Goal: Task Accomplishment & Management: Use online tool/utility

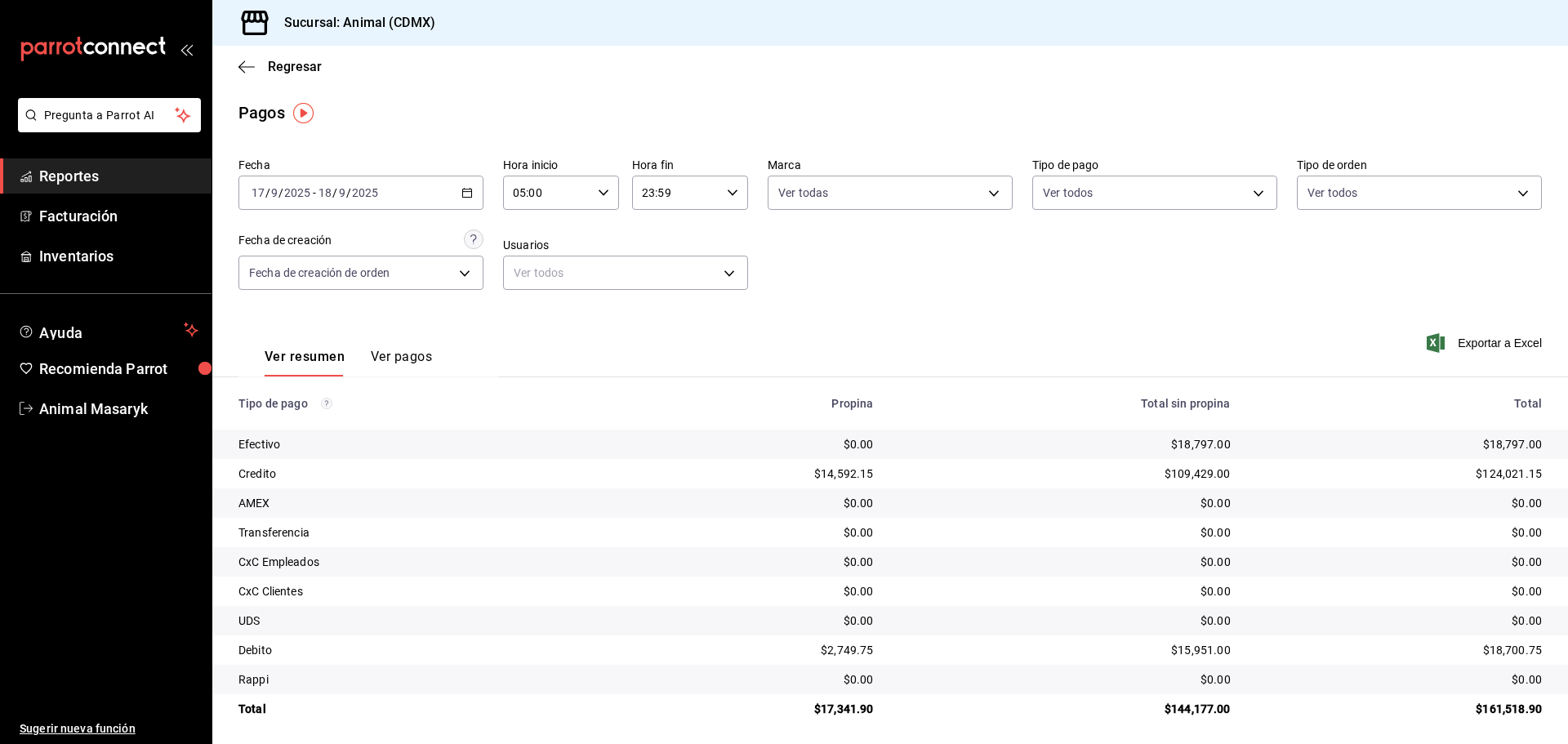
click at [463, 187] on icon "button" at bounding box center [467, 192] width 12 height 12
click at [462, 190] on icon "button" at bounding box center [467, 192] width 12 height 12
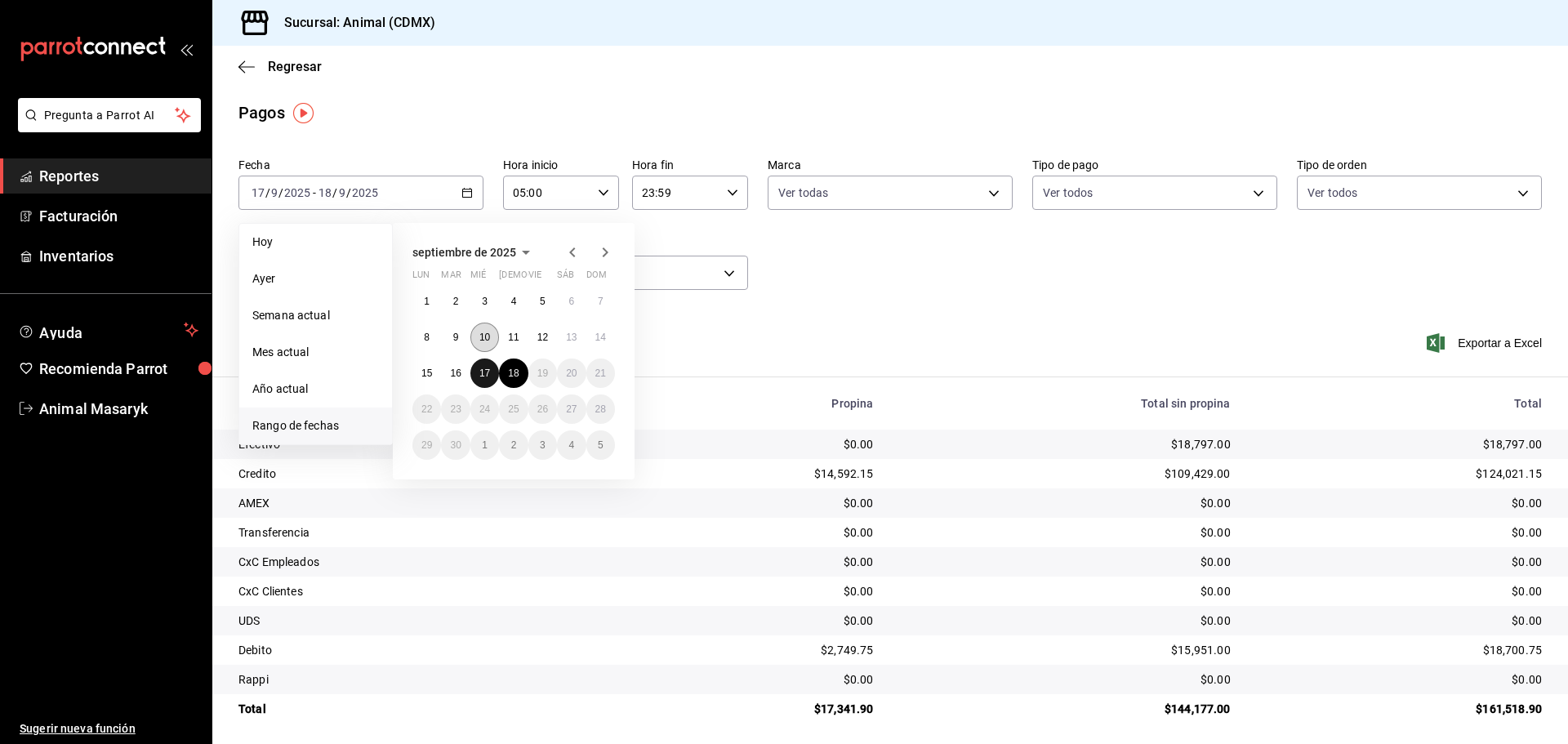
drag, startPoint x: 481, startPoint y: 374, endPoint x: 481, endPoint y: 345, distance: 29.0
click at [481, 374] on abbr "17" at bounding box center [485, 373] width 11 height 12
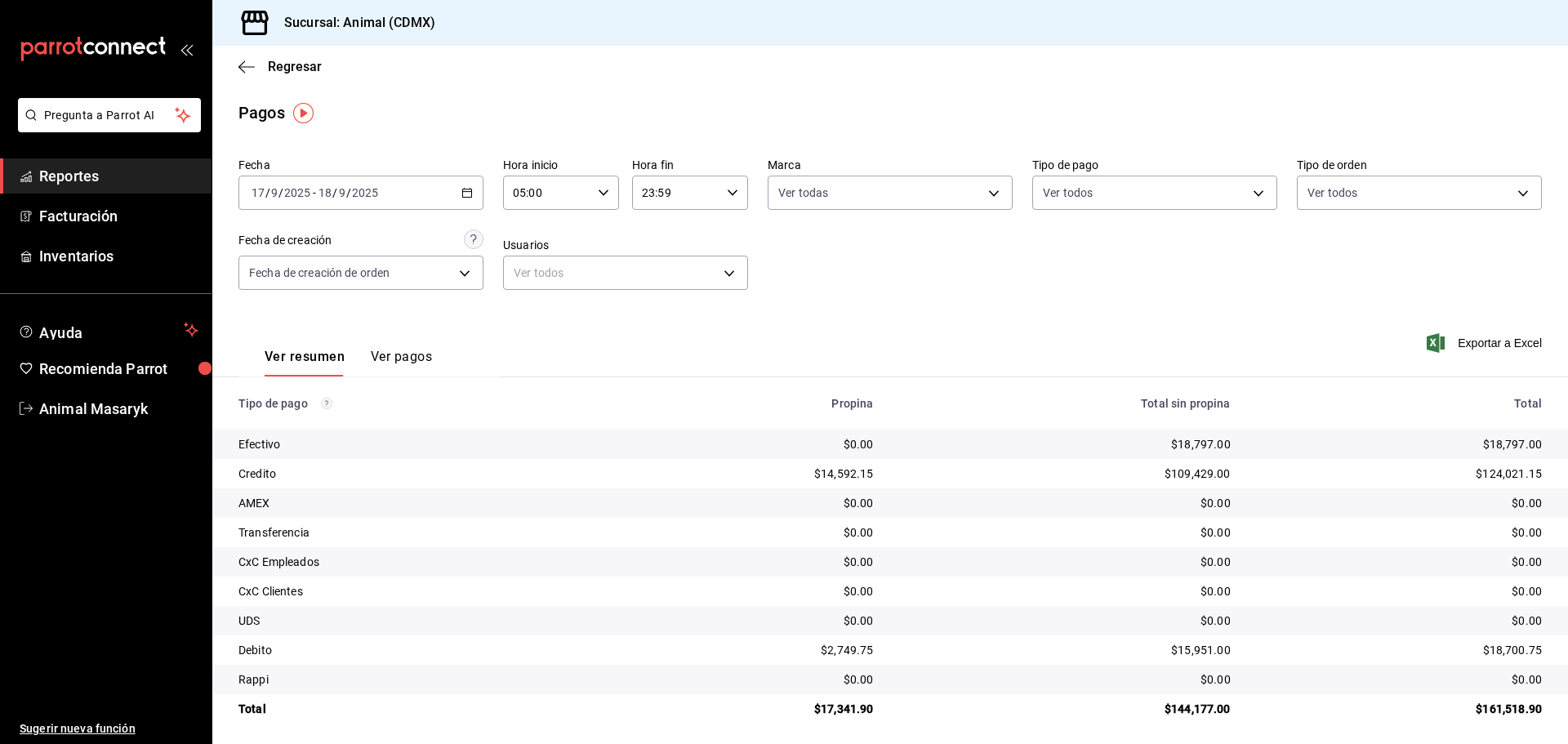
click at [463, 181] on div "[DATE] [DATE] - [DATE] [DATE]" at bounding box center [361, 193] width 245 height 34
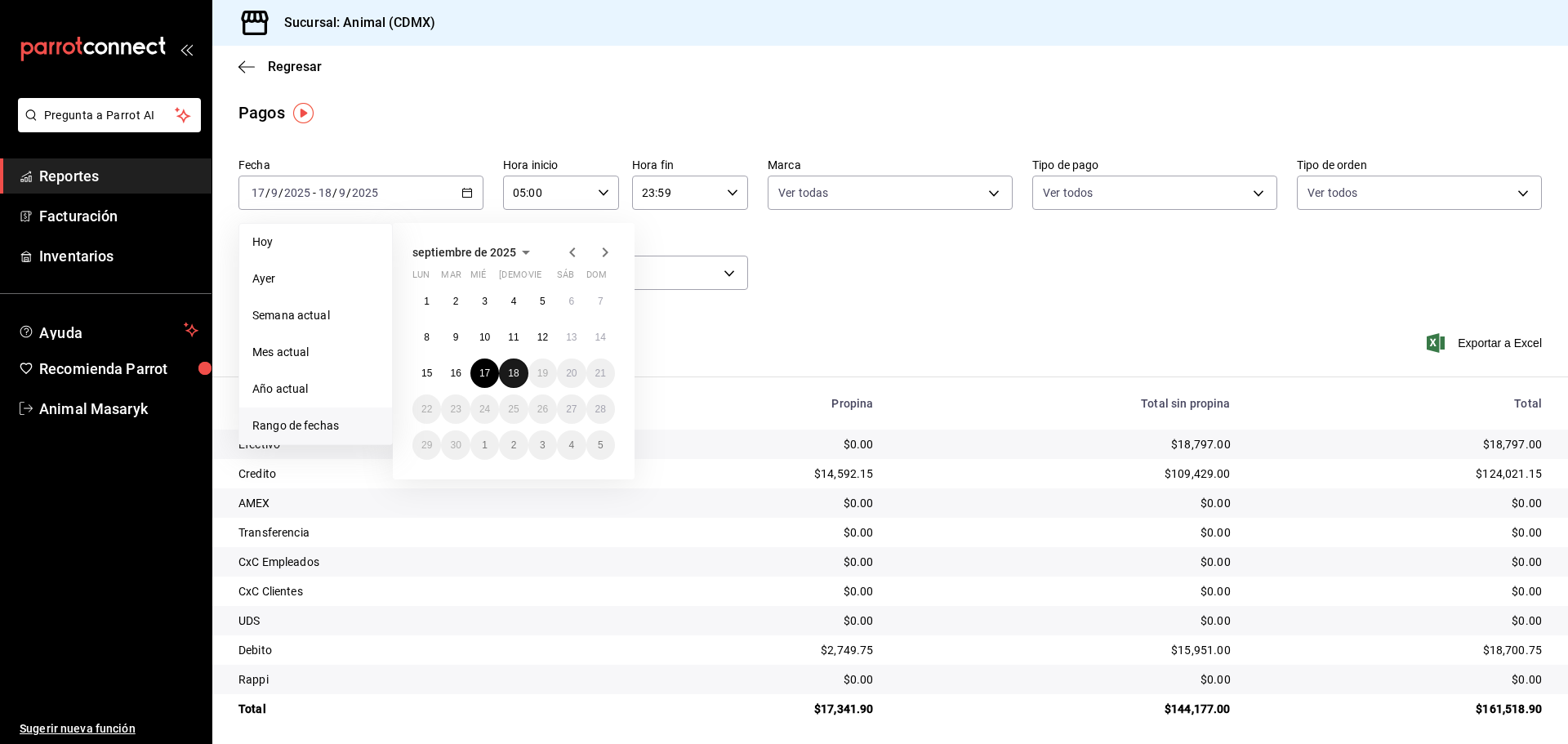
click at [508, 379] on button "18" at bounding box center [513, 373] width 29 height 30
click at [474, 366] on button "17" at bounding box center [485, 373] width 29 height 30
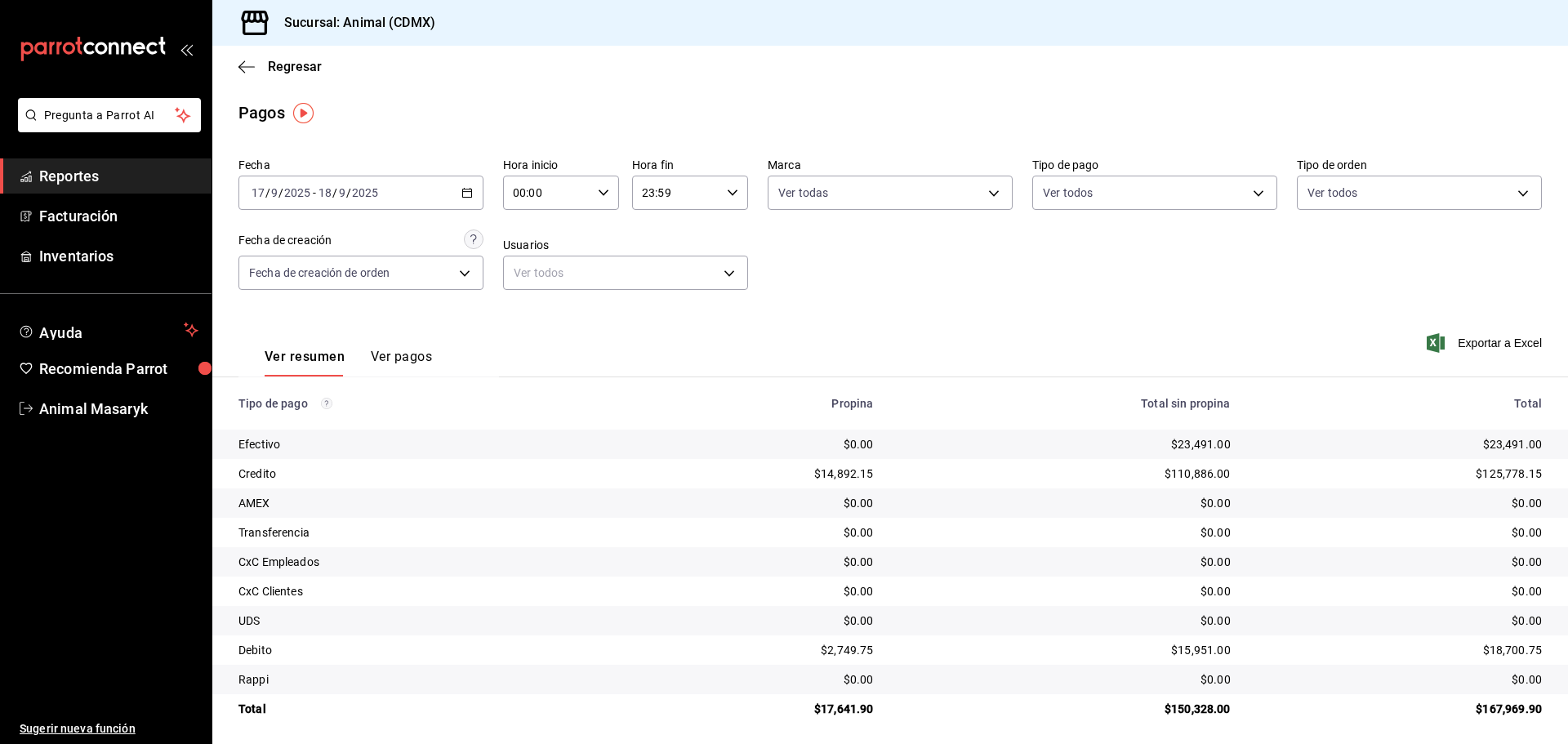
click at [577, 196] on input "00:00" at bounding box center [547, 193] width 88 height 32
click at [525, 271] on span "05" at bounding box center [529, 267] width 32 height 13
type input "05:00"
click at [906, 297] on div at bounding box center [784, 372] width 1568 height 744
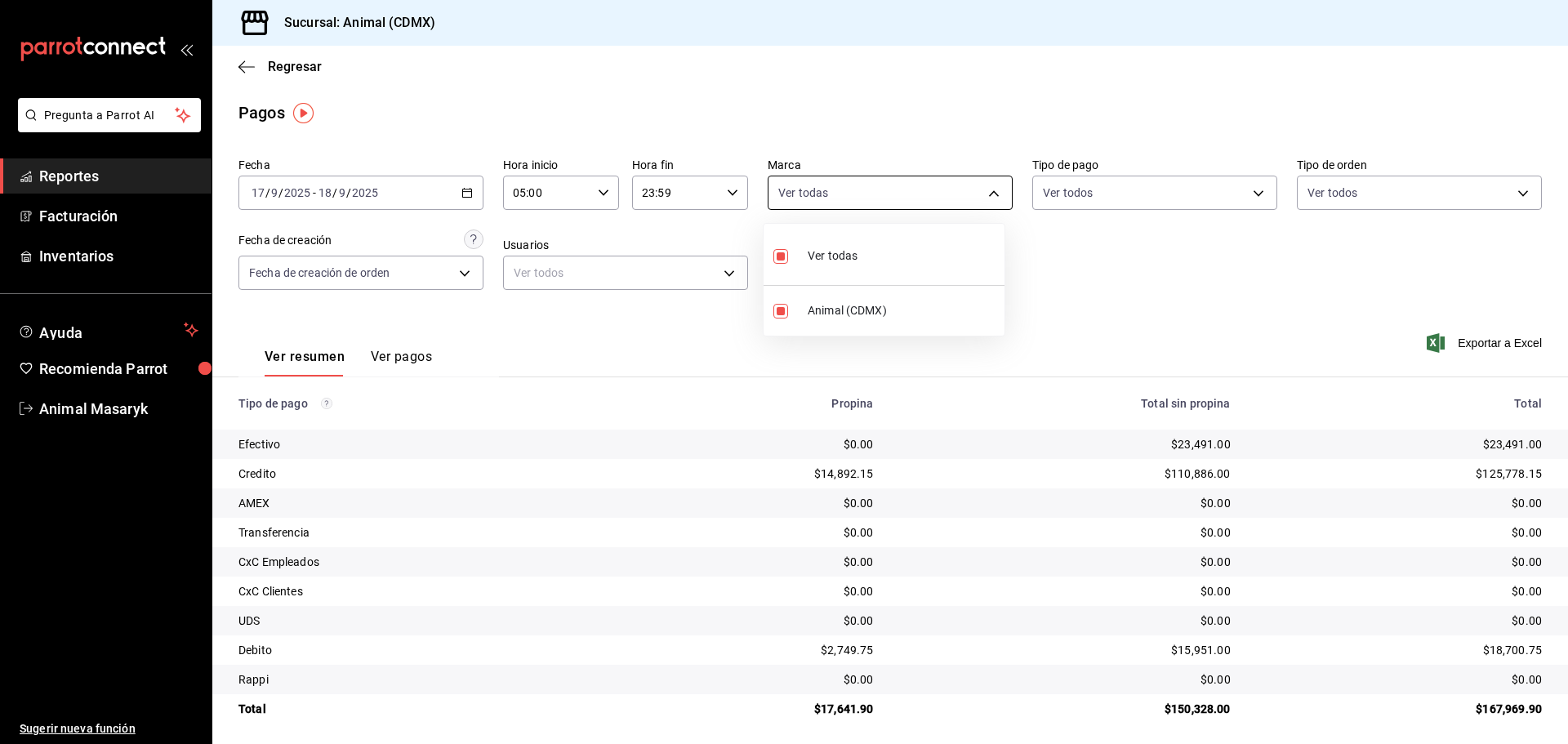
click at [860, 197] on body "Pregunta a Parrot AI Reportes Facturación Inventarios Ayuda Recomienda Parrot A…" at bounding box center [784, 372] width 1568 height 744
click at [821, 258] on span "Ver todas" at bounding box center [832, 255] width 50 height 17
checkbox input "false"
click at [820, 258] on span "Ver todas" at bounding box center [837, 255] width 50 height 17
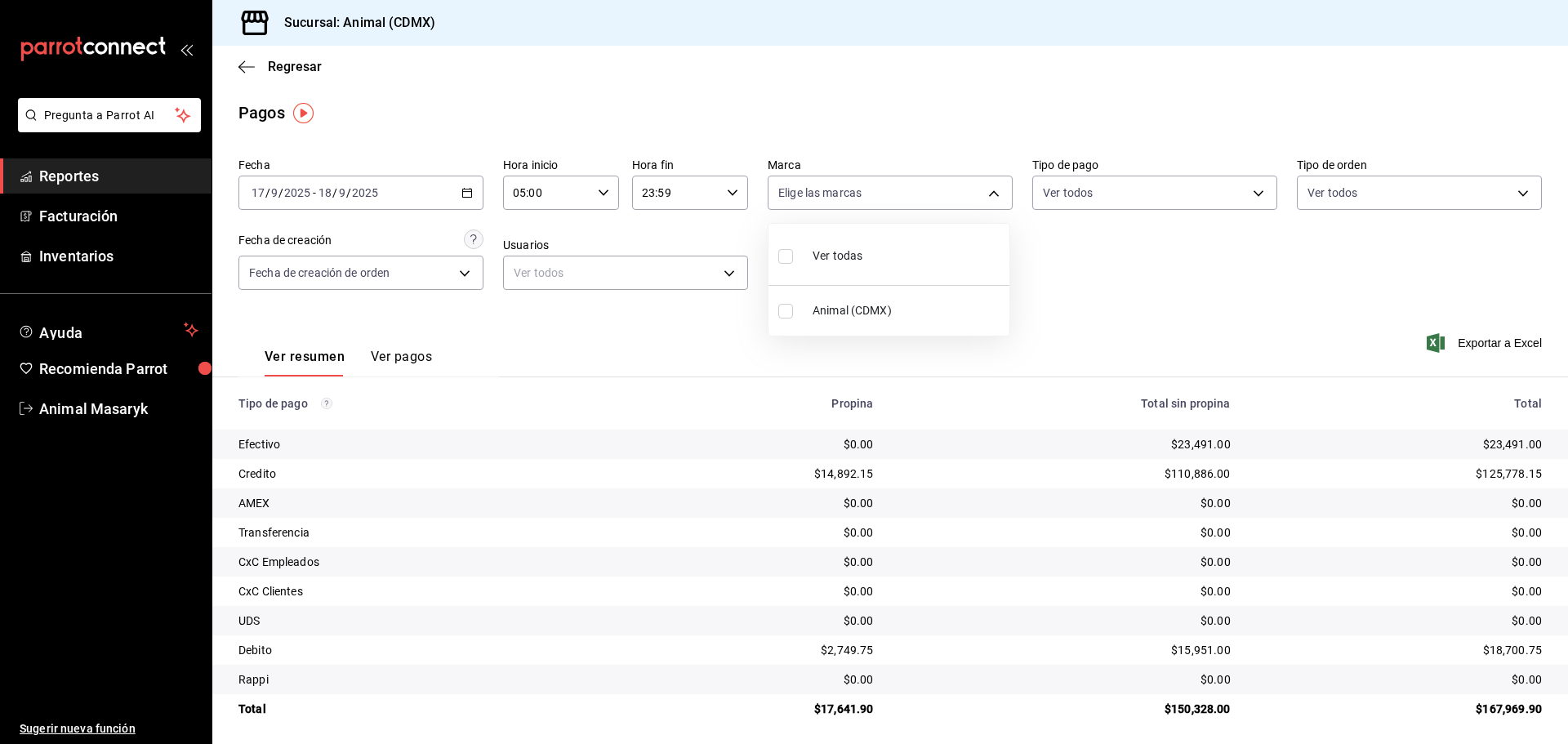
type input "cb0f6aec-1481-4e37-861c-bab9b3a65b14"
checkbox input "true"
click at [1158, 262] on div at bounding box center [784, 372] width 1568 height 744
click at [1186, 184] on body "Pregunta a Parrot AI Reportes Facturación Inventarios Ayuda Recomienda Parrot A…" at bounding box center [784, 372] width 1568 height 744
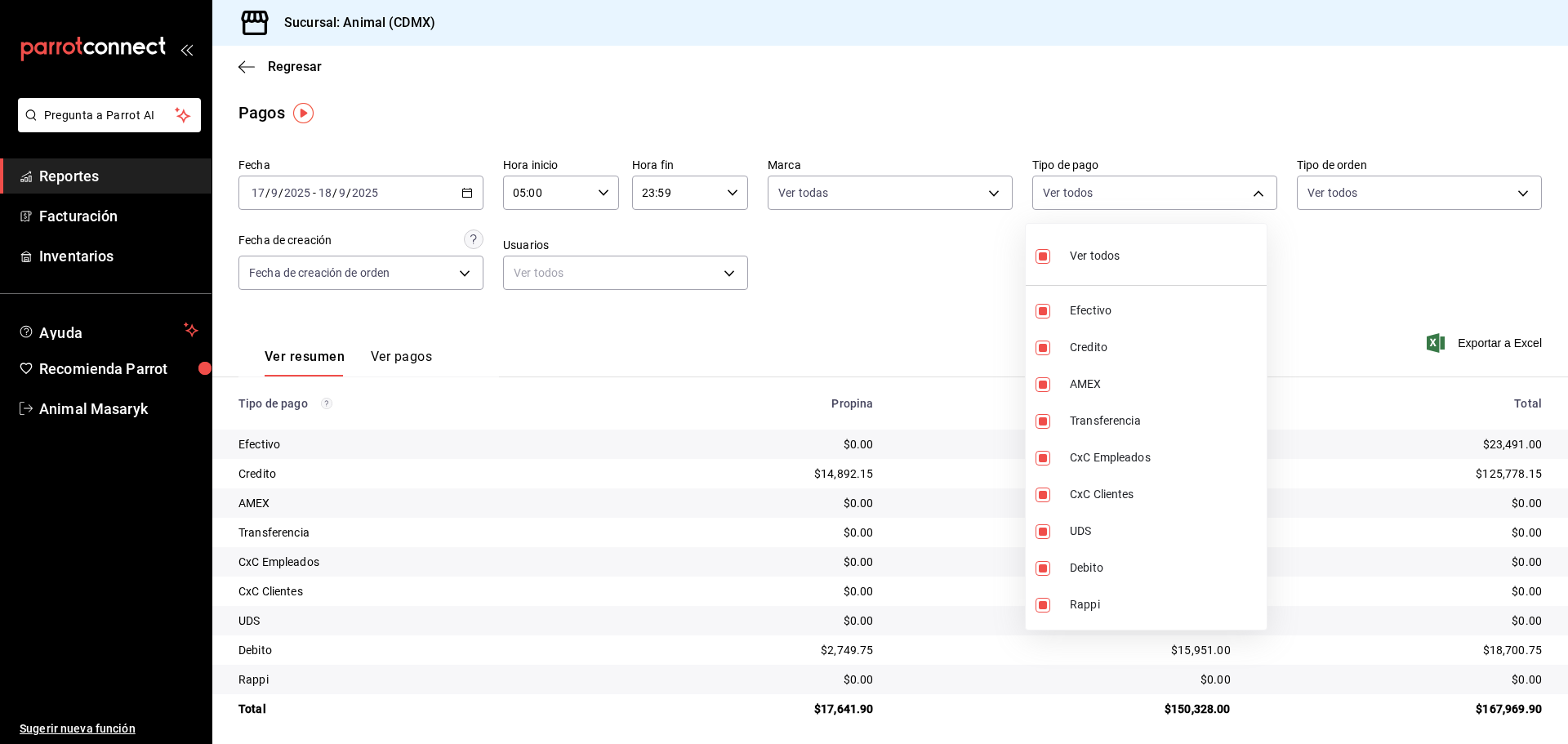
click at [1328, 241] on div at bounding box center [784, 372] width 1568 height 744
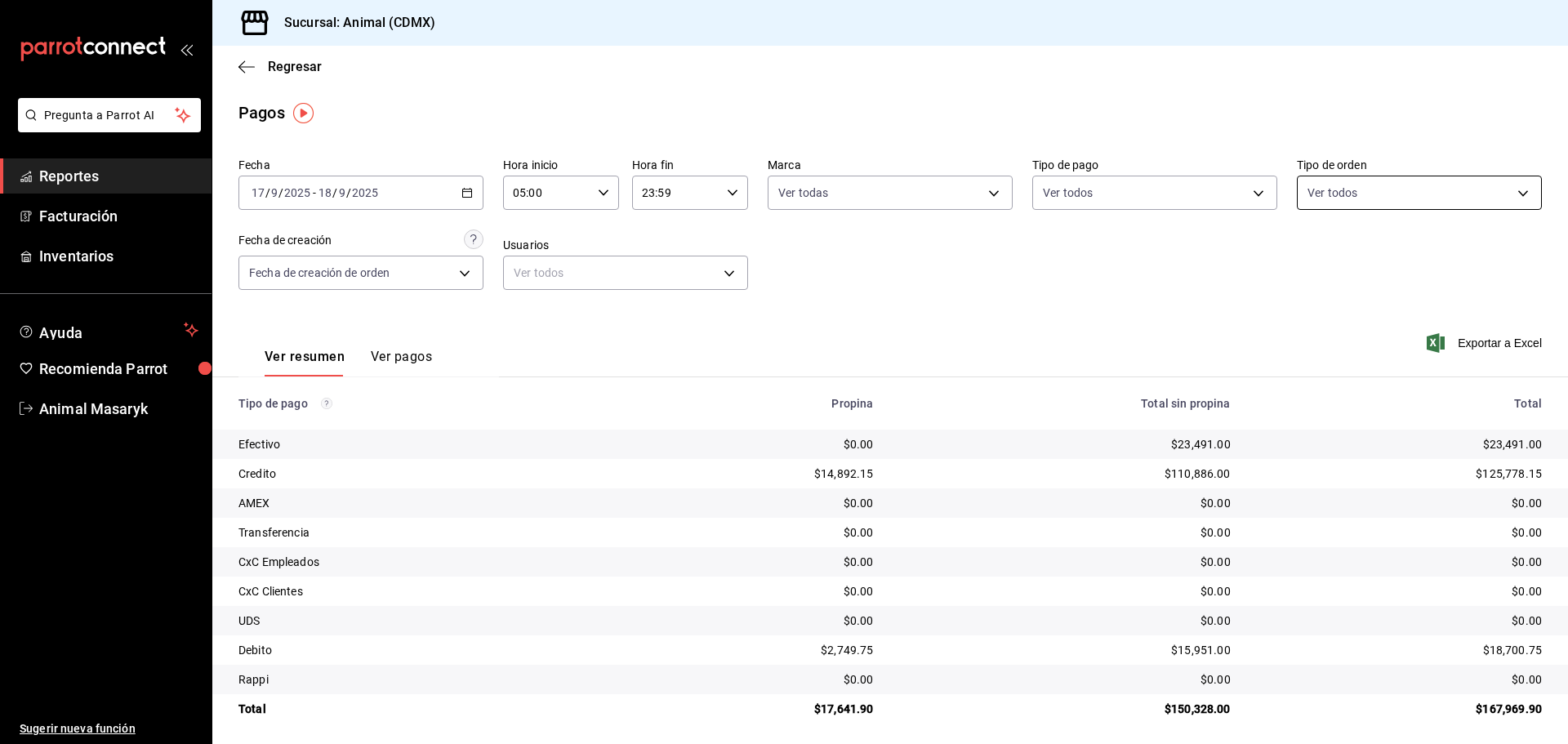
click at [1355, 187] on body "Pregunta a Parrot AI Reportes Facturación Inventarios Ayuda Recomienda Parrot A…" at bounding box center [784, 372] width 1568 height 744
click at [1116, 283] on div at bounding box center [784, 372] width 1568 height 744
click at [70, 185] on span "Reportes" at bounding box center [118, 176] width 160 height 22
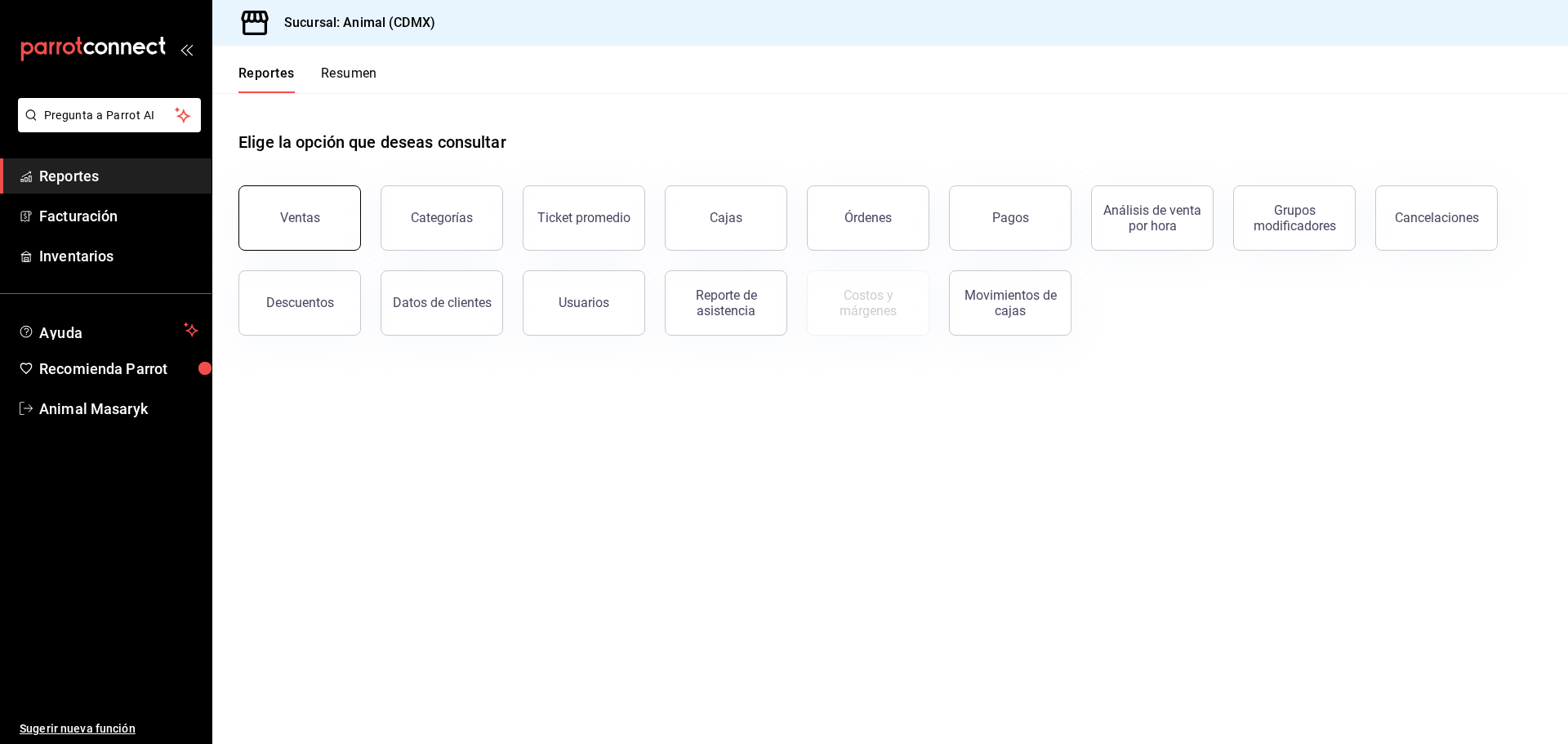
click at [307, 218] on div "Ventas" at bounding box center [300, 217] width 40 height 15
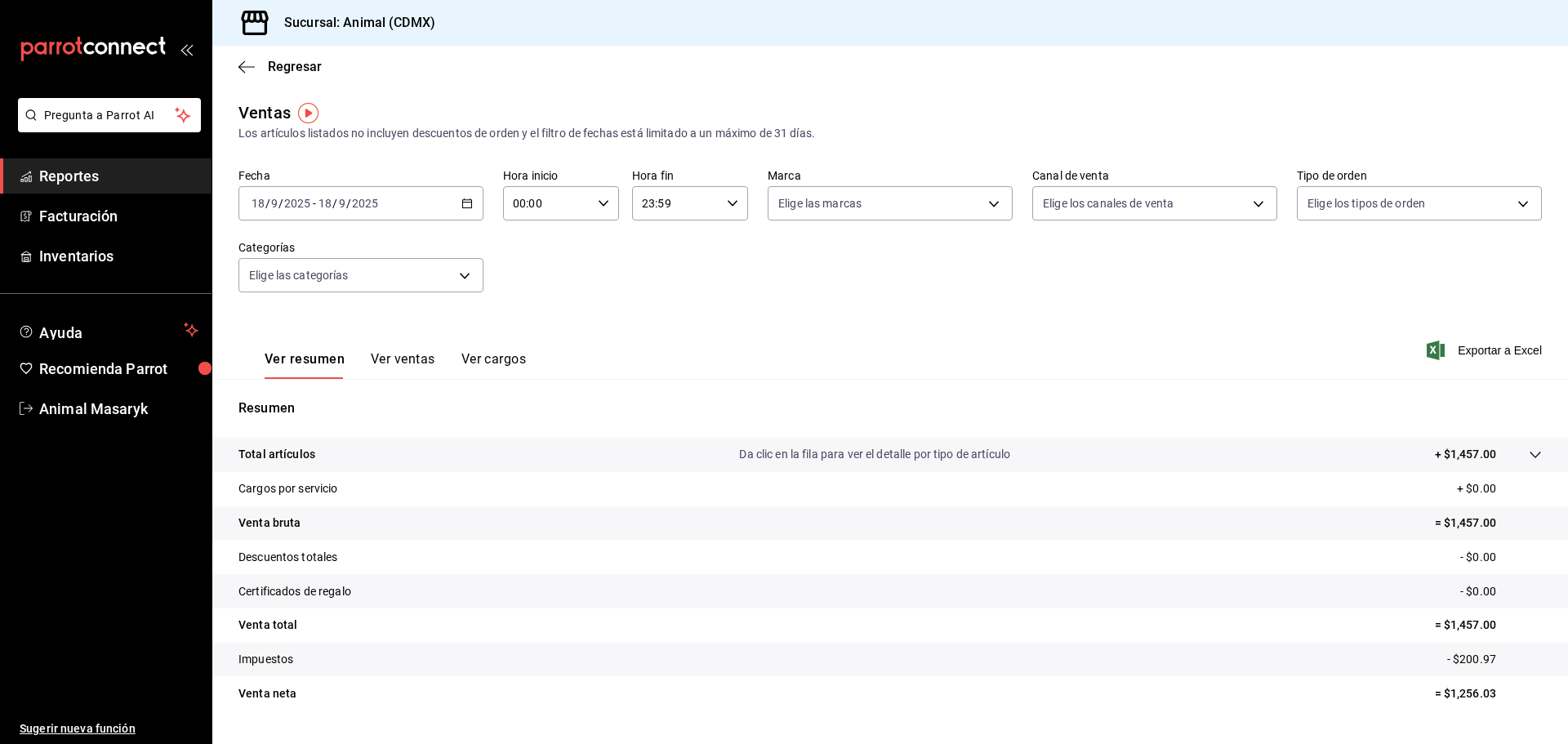
click at [463, 204] on icon "button" at bounding box center [467, 203] width 12 height 12
click at [316, 397] on span "Rango de fechas" at bounding box center [316, 400] width 126 height 17
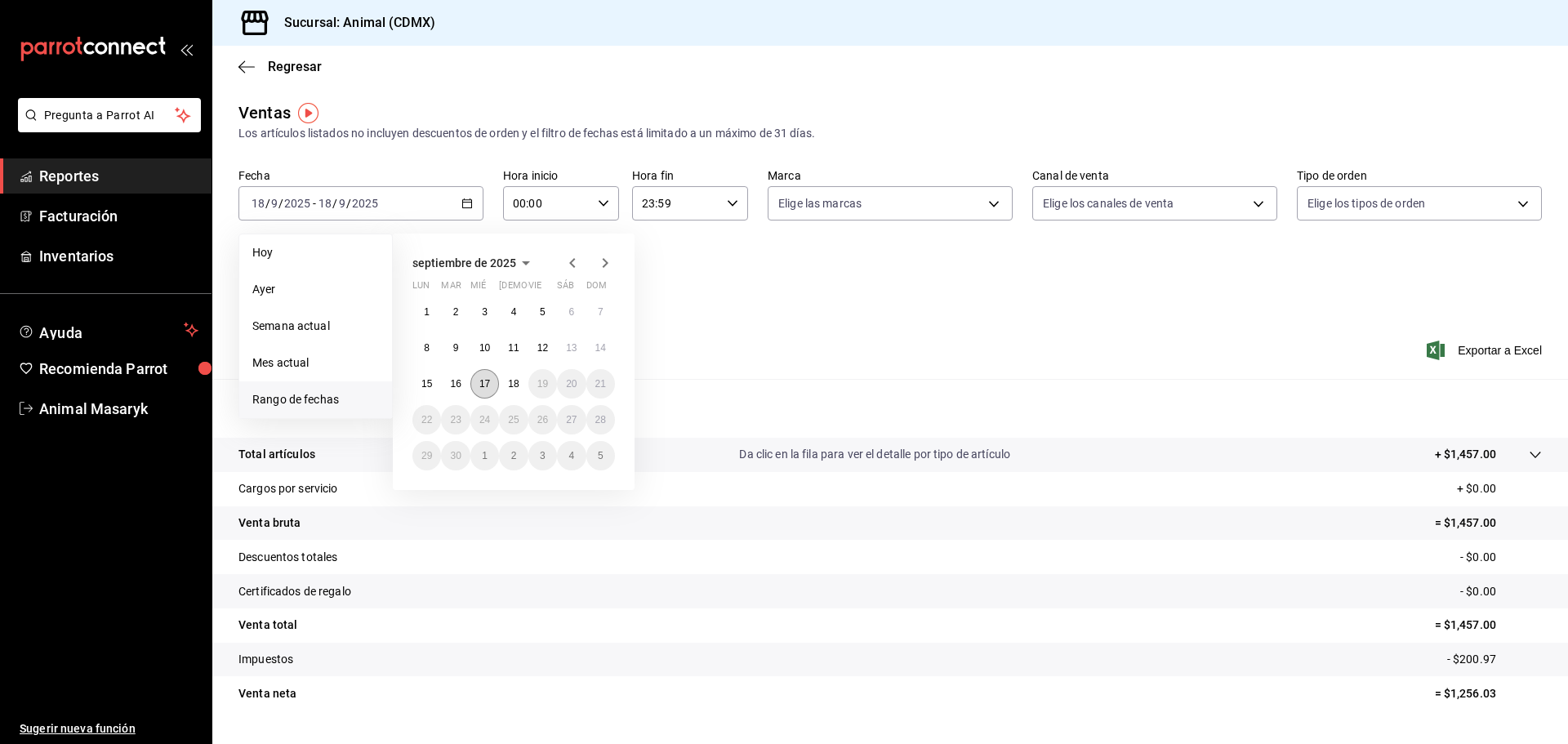
click at [485, 382] on abbr "17" at bounding box center [485, 383] width 11 height 12
click at [514, 383] on abbr "18" at bounding box center [513, 383] width 11 height 12
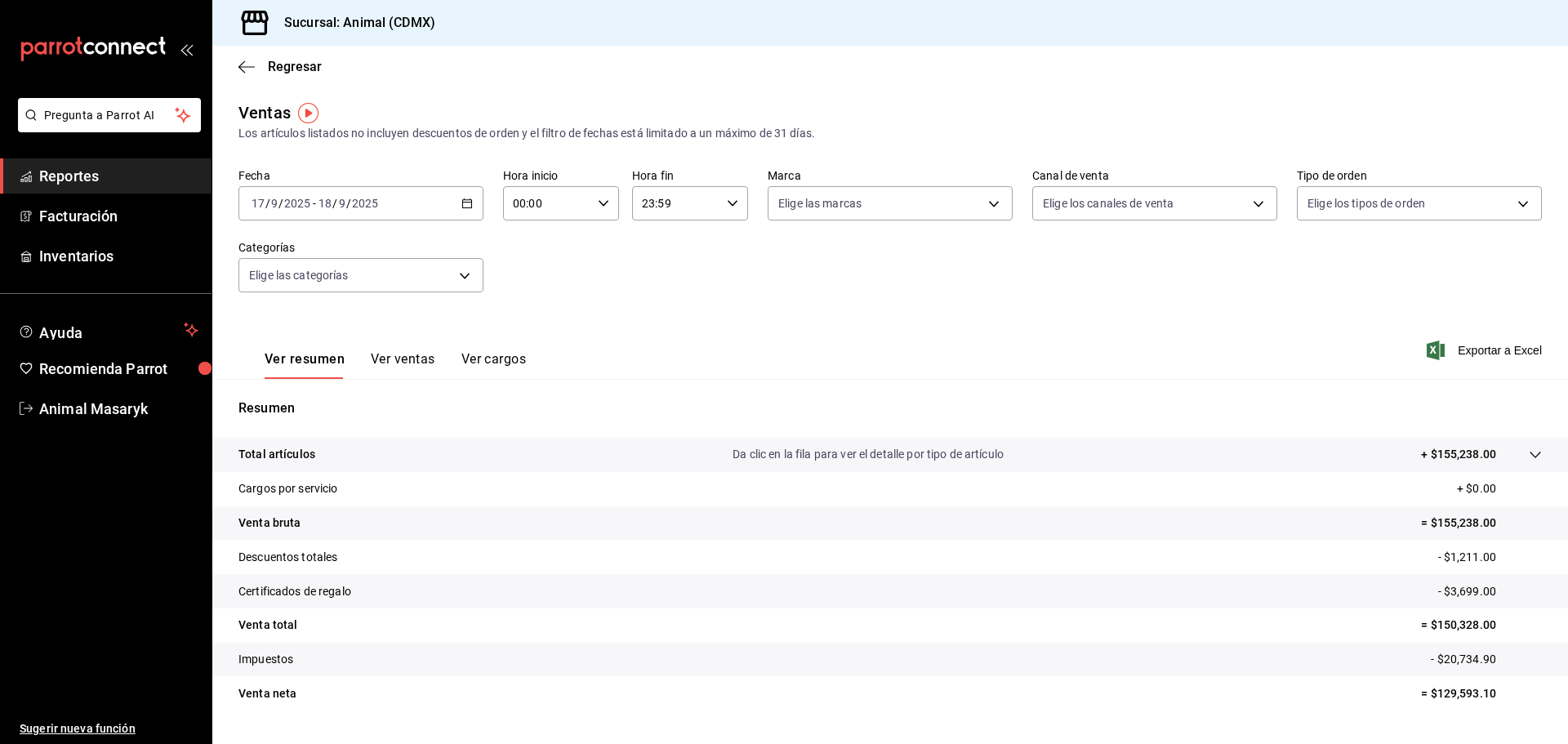
click at [608, 205] on div "00:00 Hora inicio" at bounding box center [561, 204] width 116 height 34
click at [525, 274] on span "05" at bounding box center [529, 278] width 32 height 13
type input "05:00"
click at [758, 256] on div at bounding box center [784, 372] width 1568 height 744
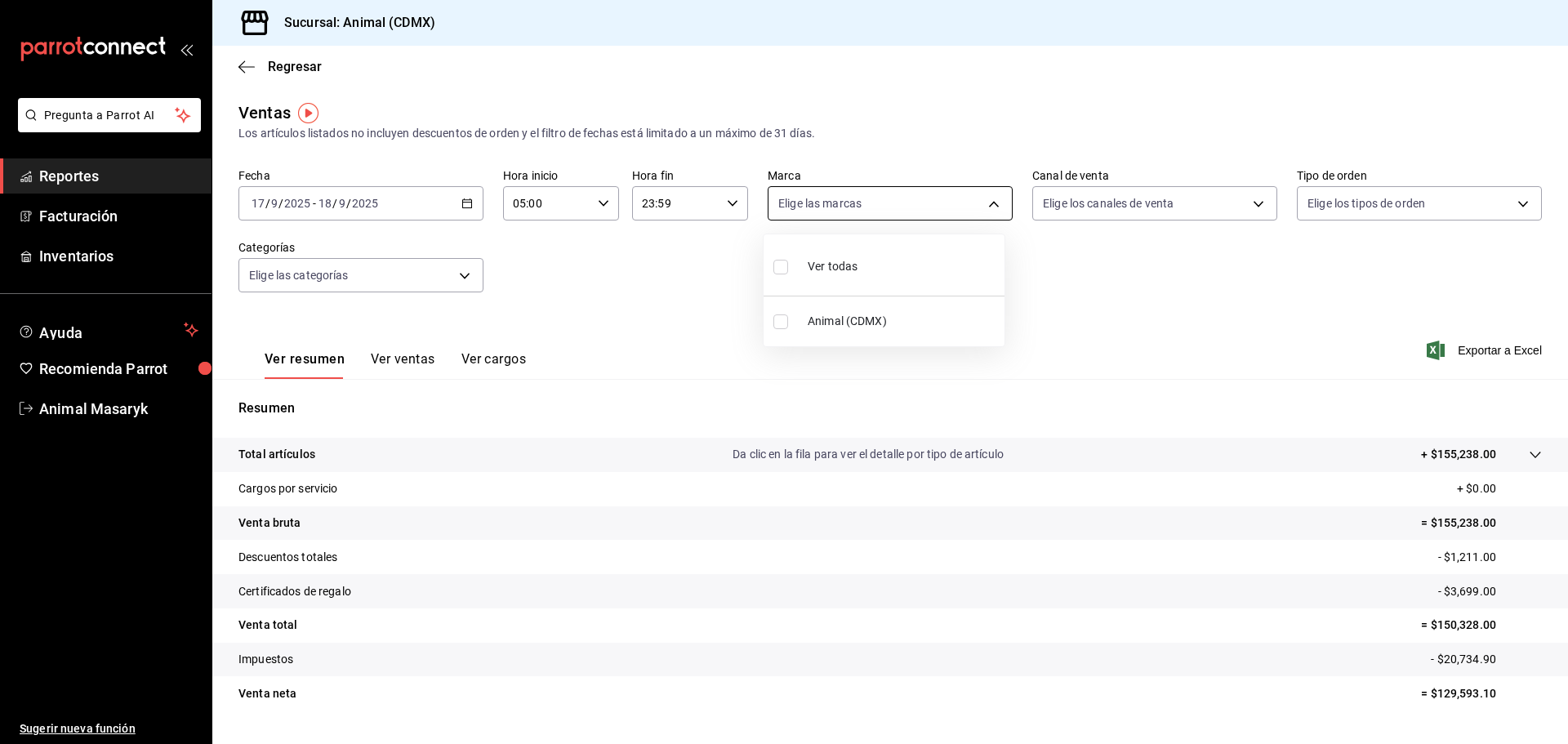
click at [912, 208] on body "Pregunta a Parrot AI Reportes Facturación Inventarios Ayuda Recomienda Parrot A…" at bounding box center [784, 372] width 1568 height 744
click at [837, 280] on div "Ver todas" at bounding box center [815, 264] width 84 height 35
type input "cb0f6aec-1481-4e37-861c-bab9b3a65b14"
checkbox input "true"
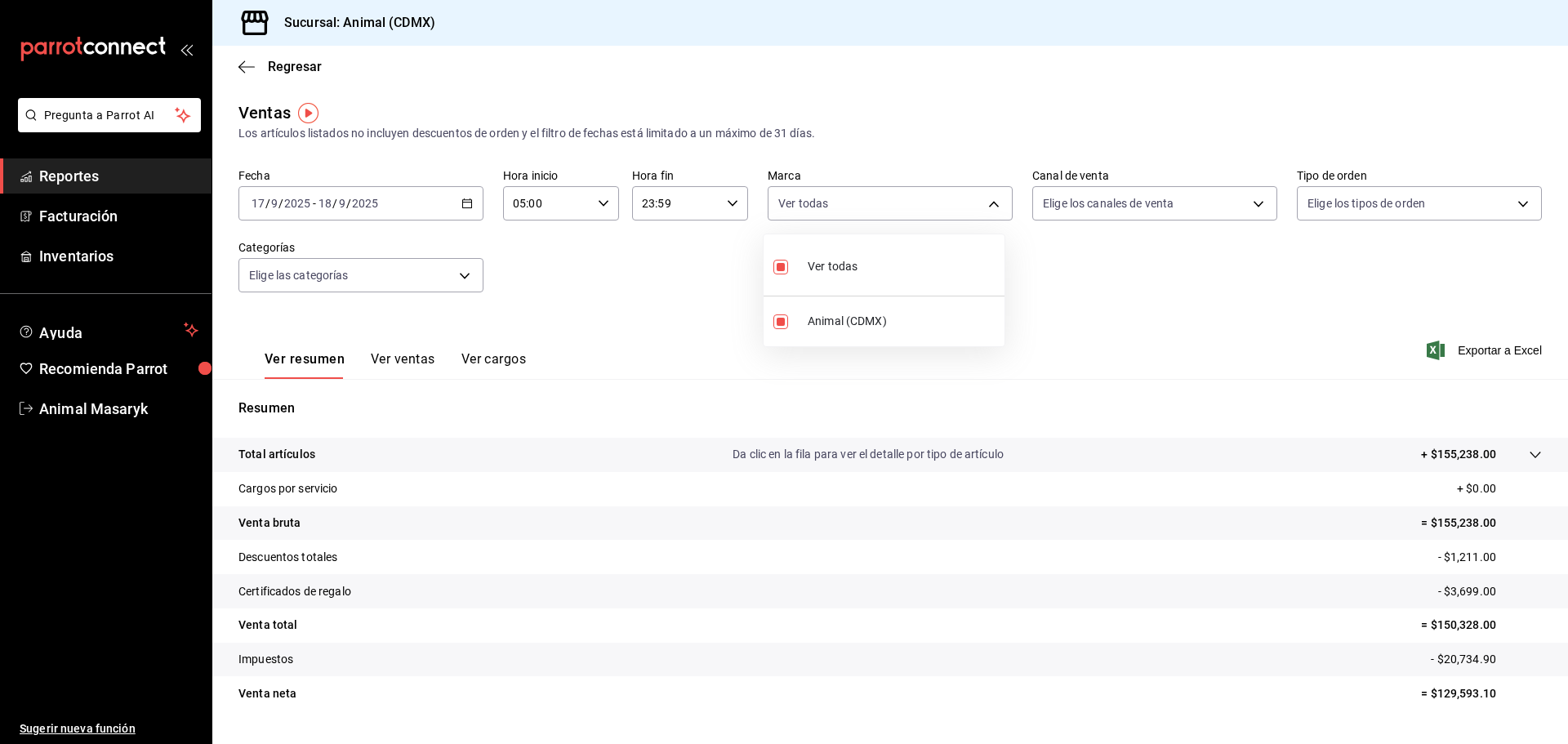
drag, startPoint x: 1095, startPoint y: 312, endPoint x: 1103, endPoint y: 290, distance: 23.4
click at [1096, 311] on div at bounding box center [784, 372] width 1568 height 744
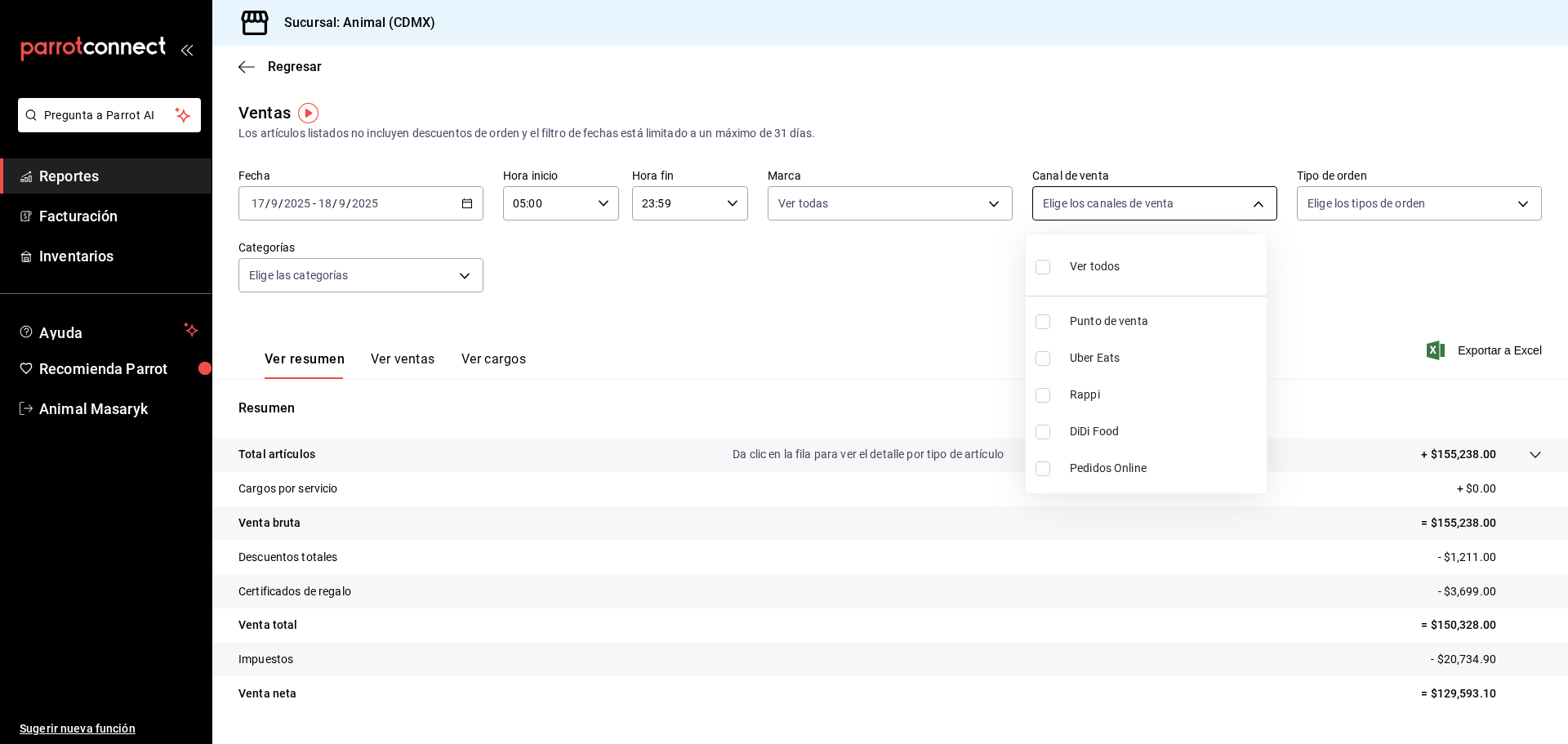
click at [1165, 207] on body "Pregunta a Parrot AI Reportes Facturación Inventarios Ayuda Recomienda Parrot A…" at bounding box center [784, 372] width 1568 height 744
click at [1134, 267] on li "Ver todos" at bounding box center [1146, 264] width 241 height 48
type input "PARROT,UBER_EATS,RAPPI,DIDI_FOOD,ONLINE"
checkbox input "true"
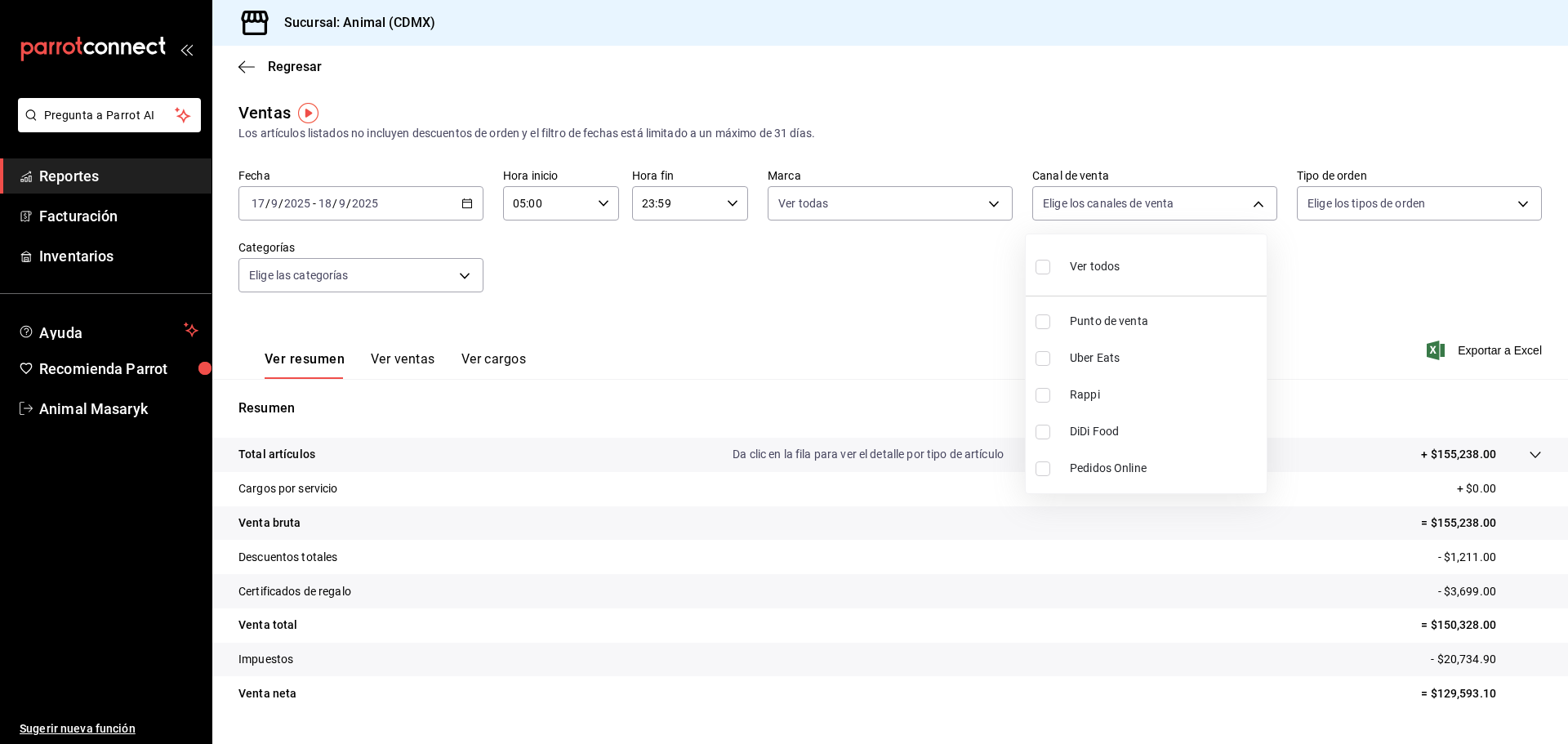
checkbox input "true"
click at [1354, 308] on div at bounding box center [784, 372] width 1568 height 744
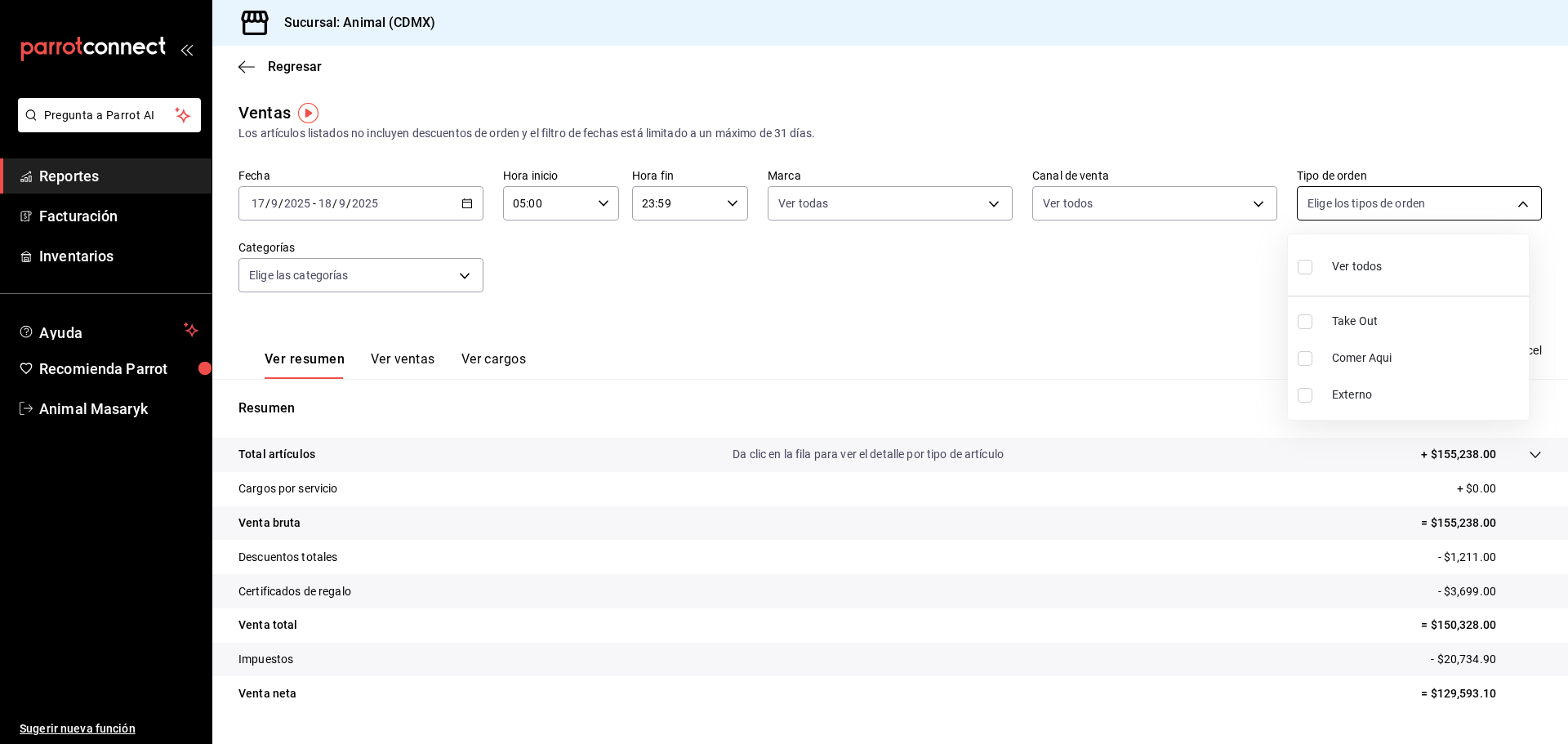
click at [1380, 212] on body "Pregunta a Parrot AI Reportes Facturación Inventarios Ayuda Recomienda Parrot A…" at bounding box center [784, 372] width 1568 height 744
click at [1338, 265] on span "Ver todos" at bounding box center [1356, 266] width 50 height 17
type input "ad44a823-99d3-4372-a913-4cf57f2a9ac0,b8ee5ff1-85c8-4a81-aa51-555e6c8ba0c6,EXTER…"
checkbox input "true"
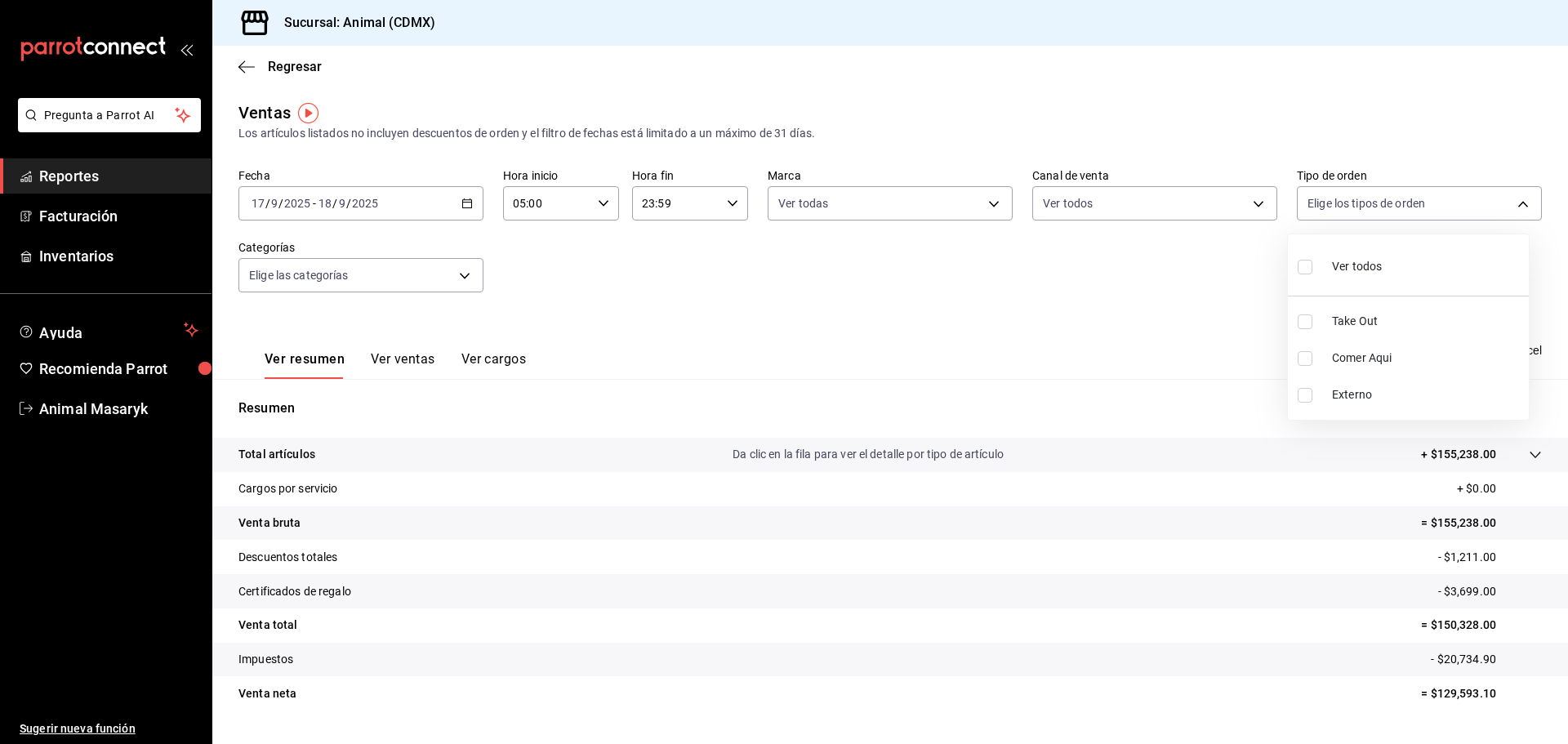
checkbox input "true"
click at [1175, 351] on div at bounding box center [784, 372] width 1568 height 744
click at [1527, 446] on div at bounding box center [1518, 455] width 46 height 17
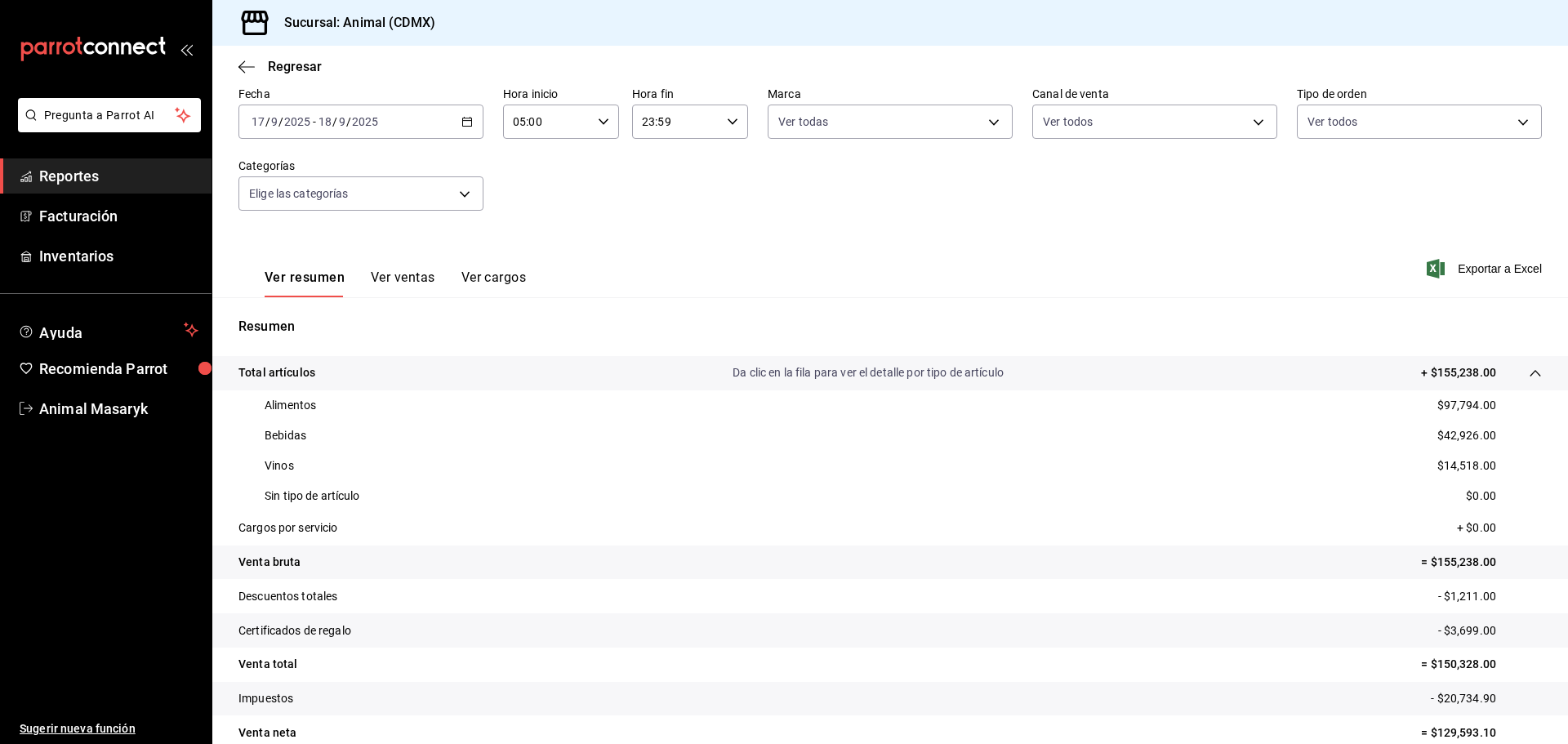
scroll to position [160, 0]
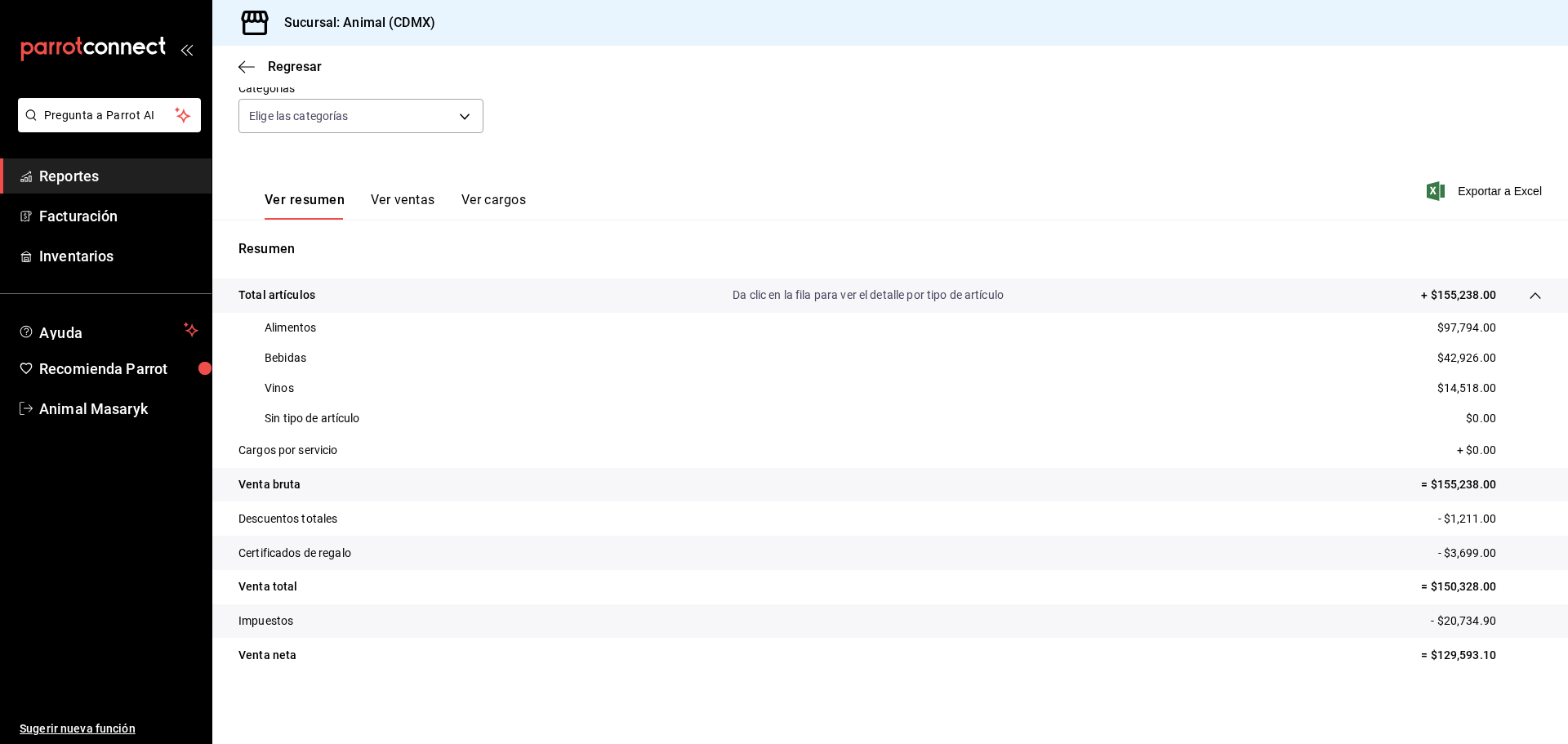
click at [134, 174] on span "Reportes" at bounding box center [118, 176] width 160 height 22
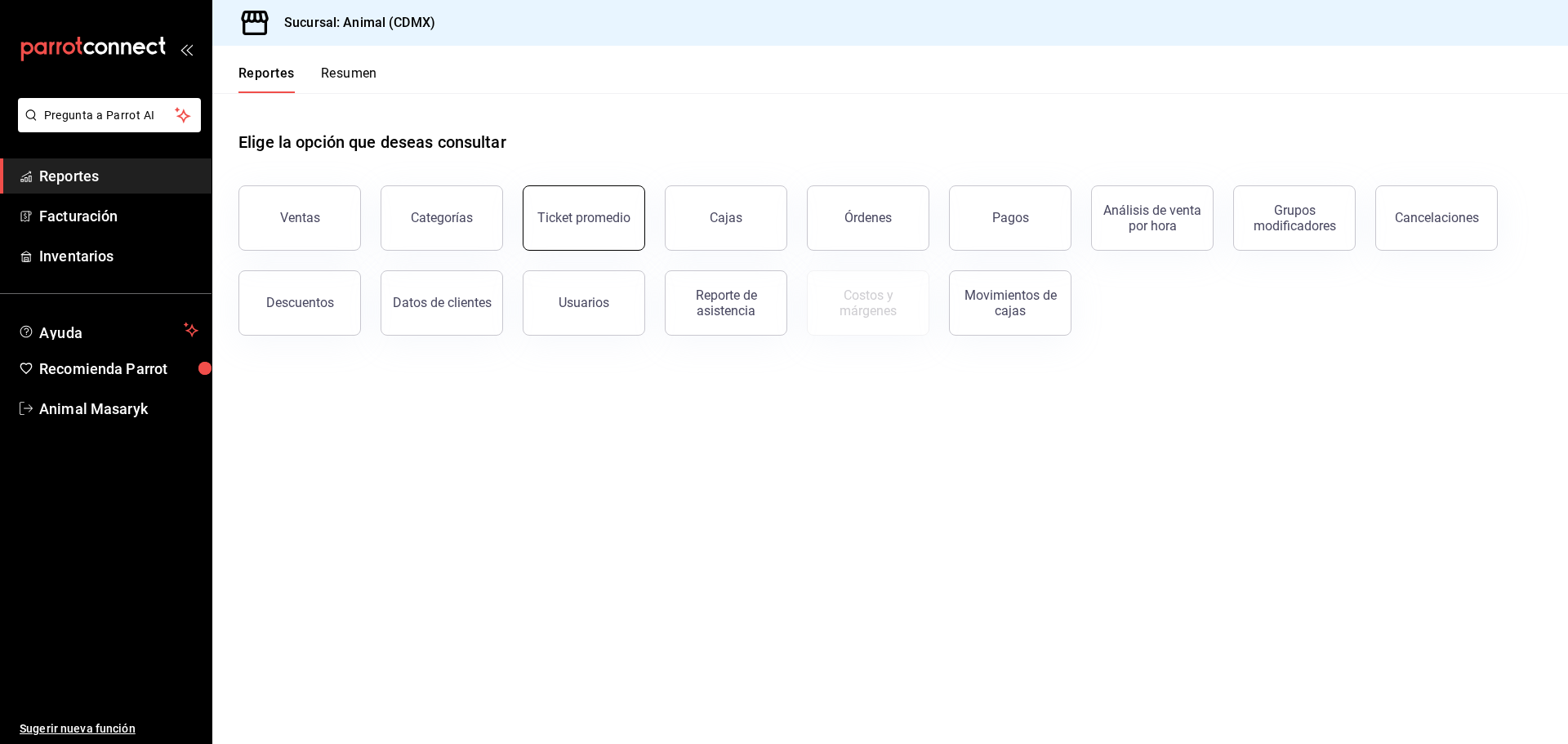
click at [564, 226] on button "Ticket promedio" at bounding box center [584, 218] width 123 height 65
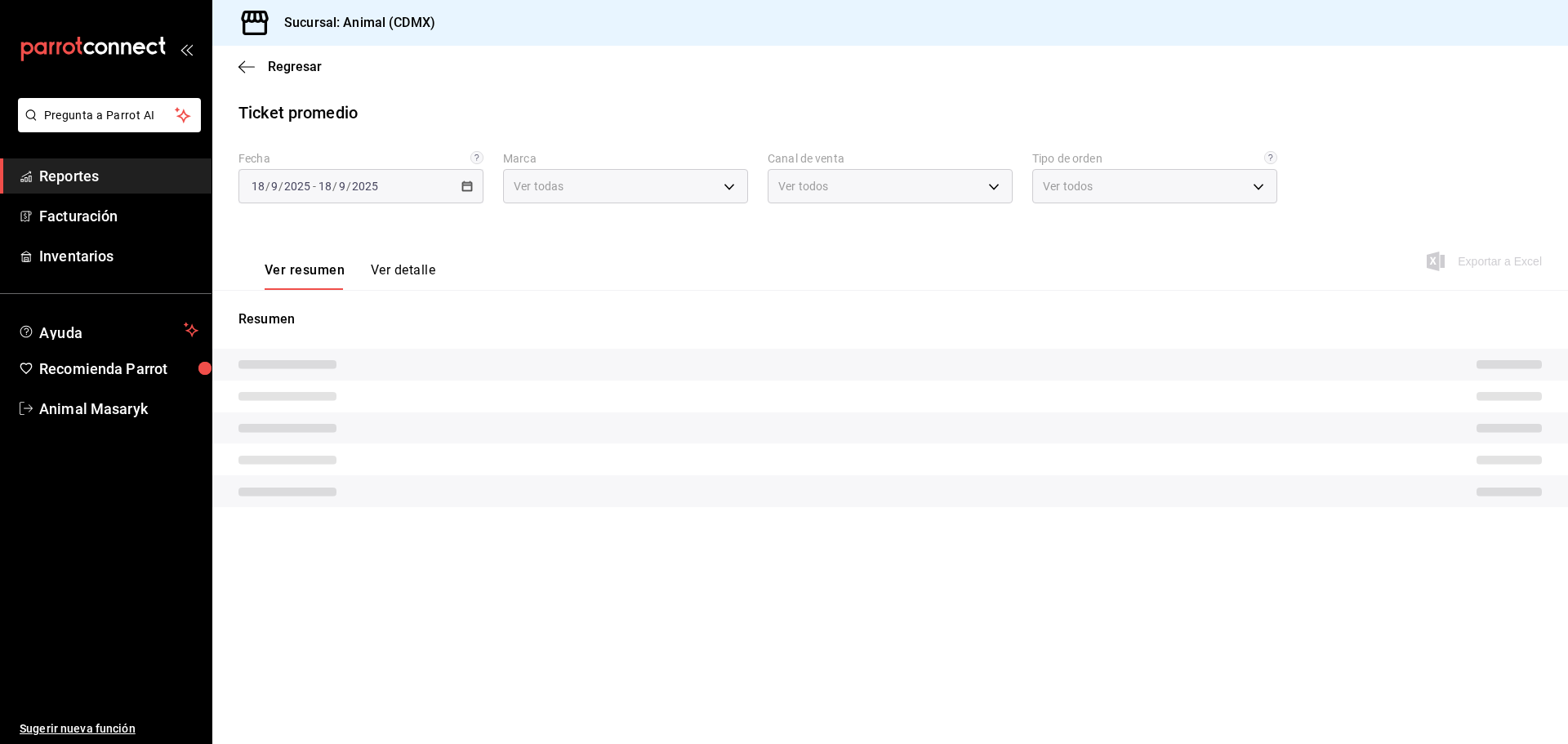
type input "cb0f6aec-1481-4e37-861c-bab9b3a65b14"
type input "PARROT,UBER_EATS,RAPPI,DIDI_FOOD,ONLINE"
type input "ad44a823-99d3-4372-a913-4cf57f2a9ac0,b8ee5ff1-85c8-4a81-aa51-555e6c8ba0c6,EXTER…"
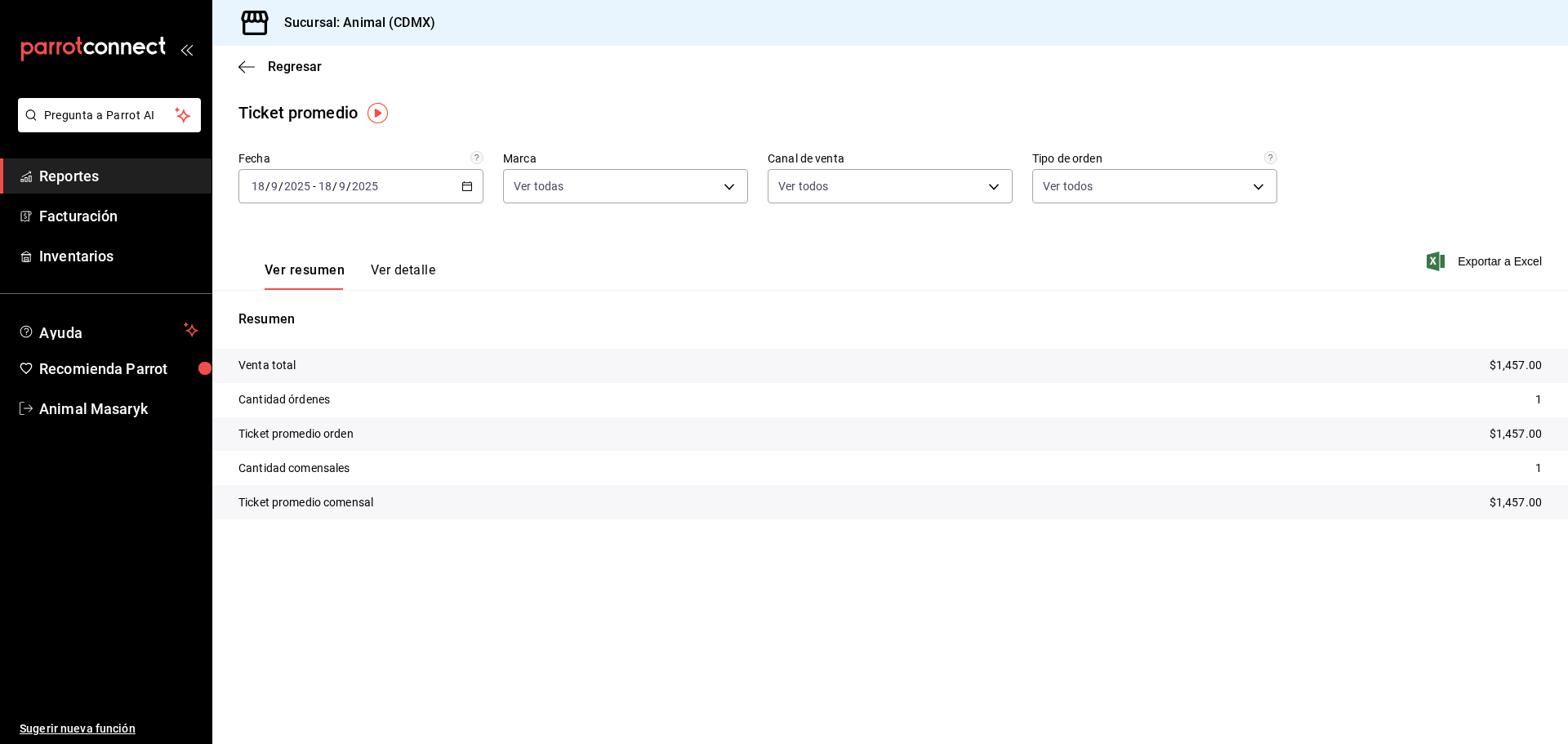
click at [457, 181] on div "[DATE] [DATE] - [DATE] [DATE]" at bounding box center [361, 186] width 245 height 34
click at [296, 376] on span "Rango de fechas" at bounding box center [316, 382] width 126 height 17
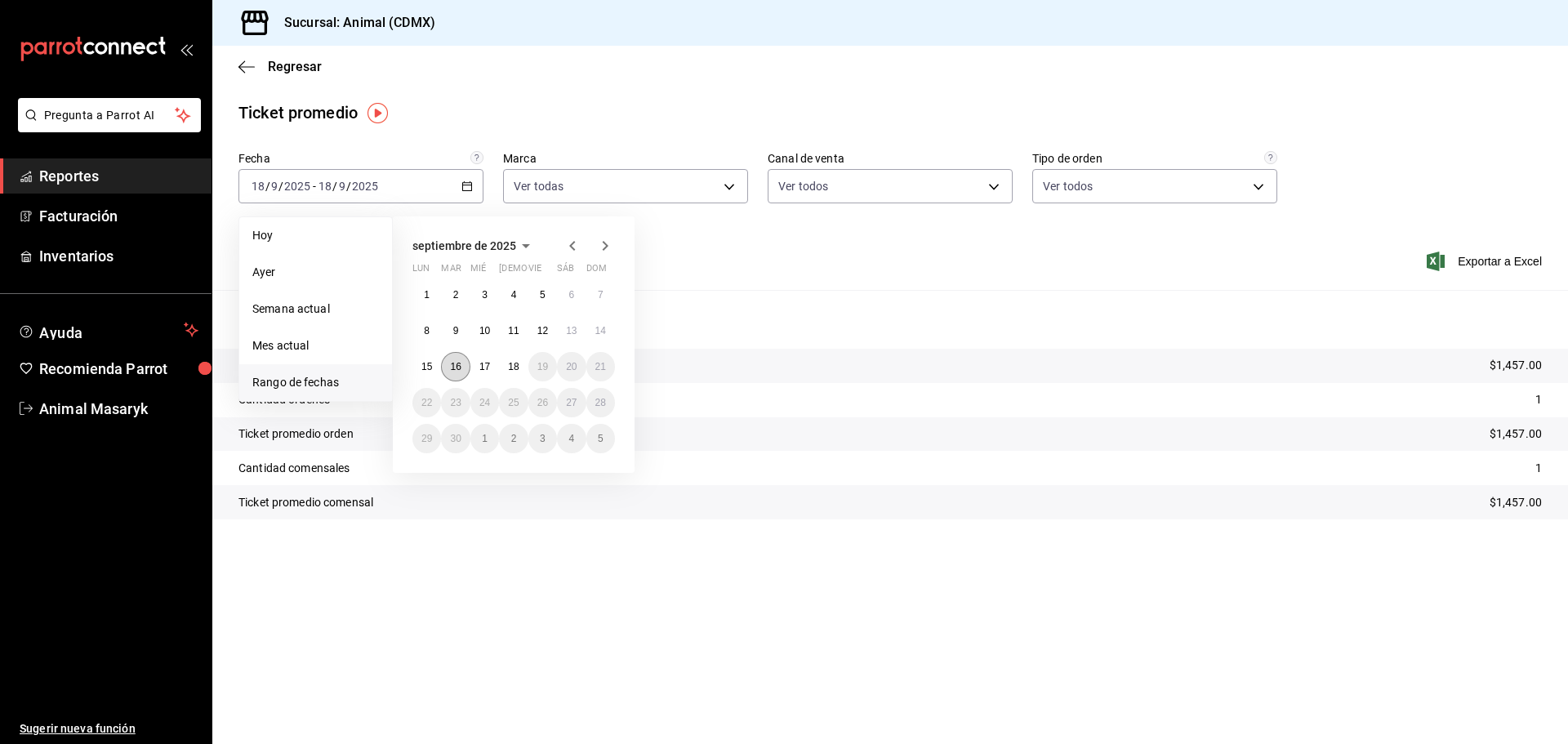
click at [468, 368] on button "16" at bounding box center [455, 366] width 29 height 30
click at [483, 376] on button "17" at bounding box center [485, 366] width 29 height 30
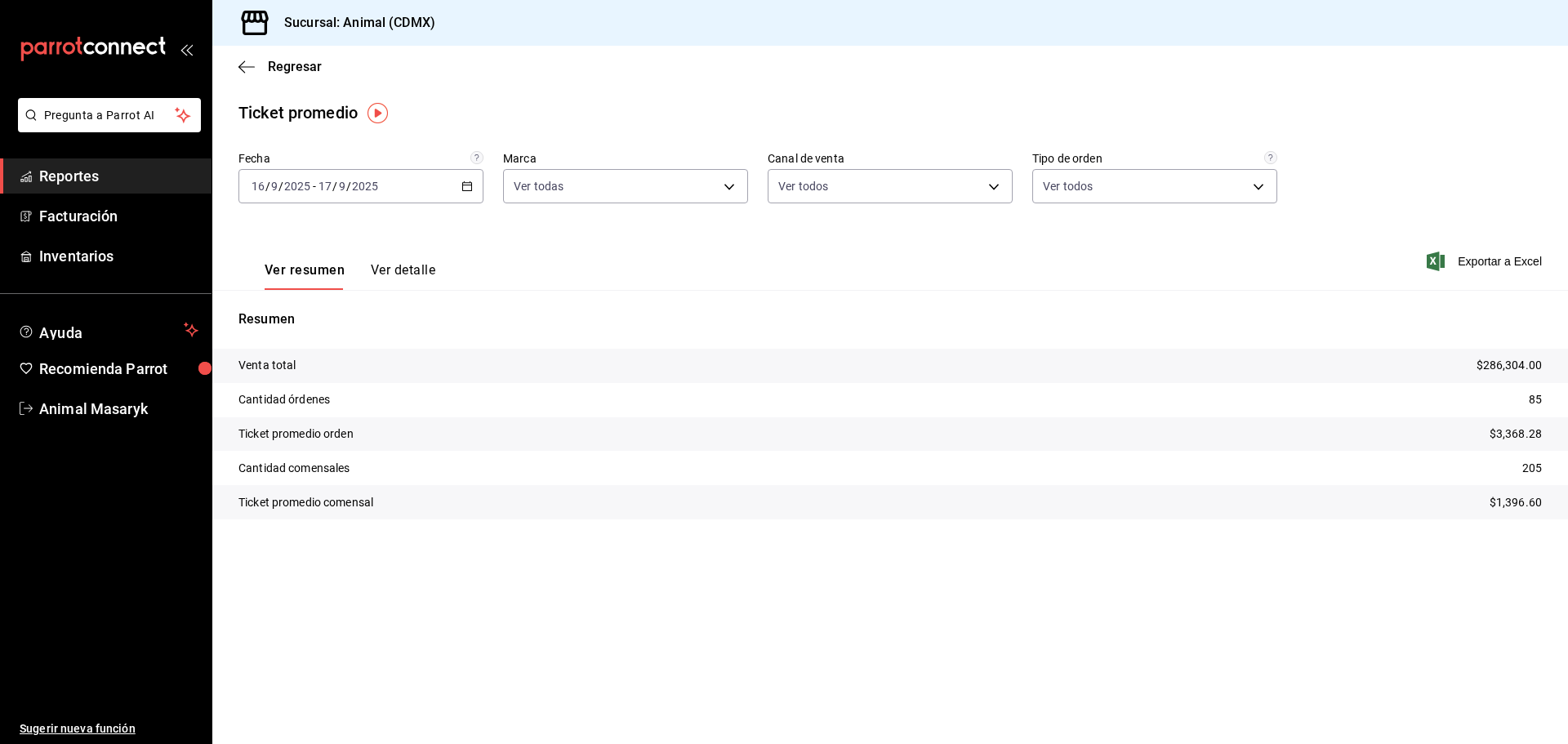
click at [459, 191] on div "[DATE] [DATE] - [DATE] [DATE]" at bounding box center [361, 186] width 245 height 34
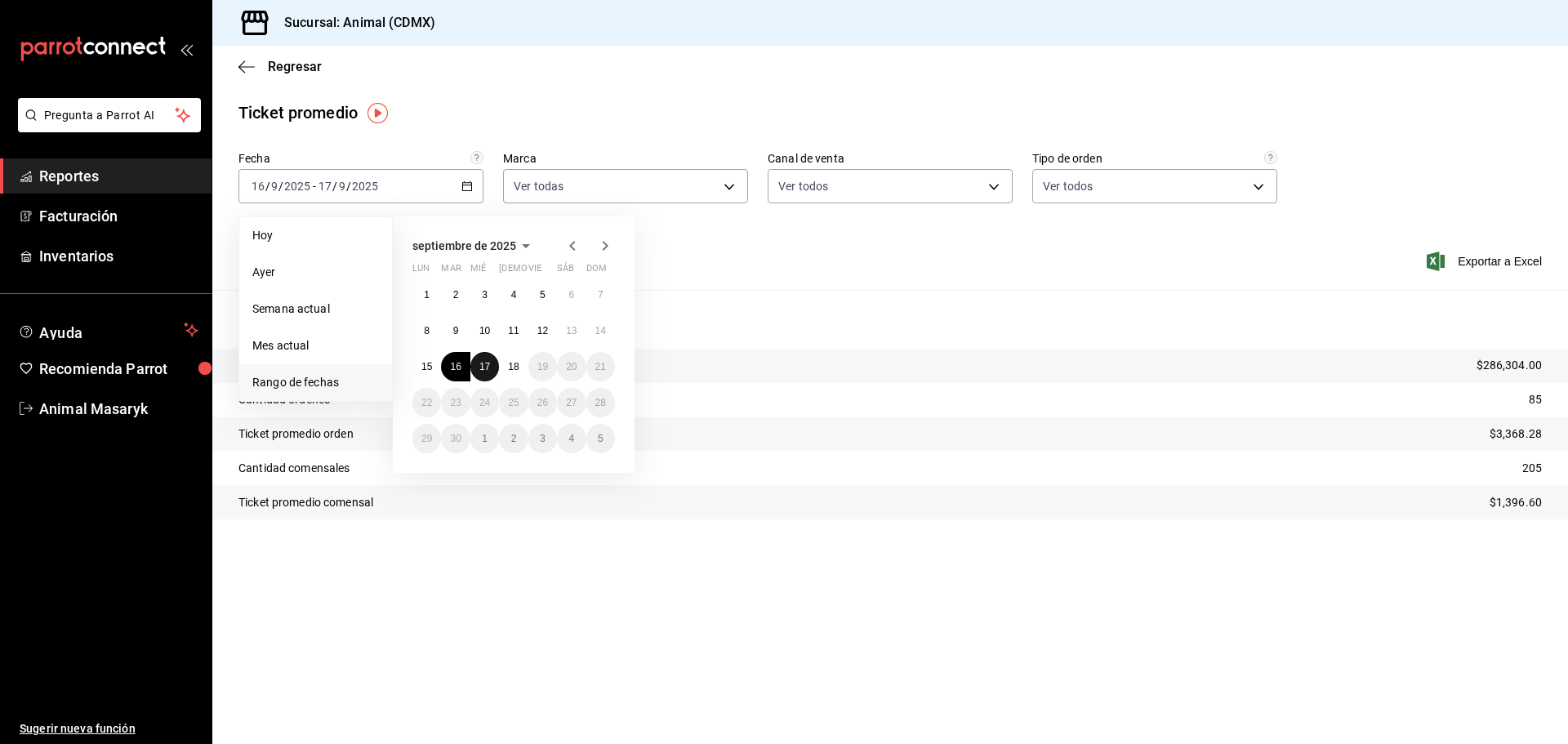
click at [485, 368] on abbr "17" at bounding box center [485, 366] width 11 height 12
click at [501, 366] on button "18" at bounding box center [513, 366] width 29 height 30
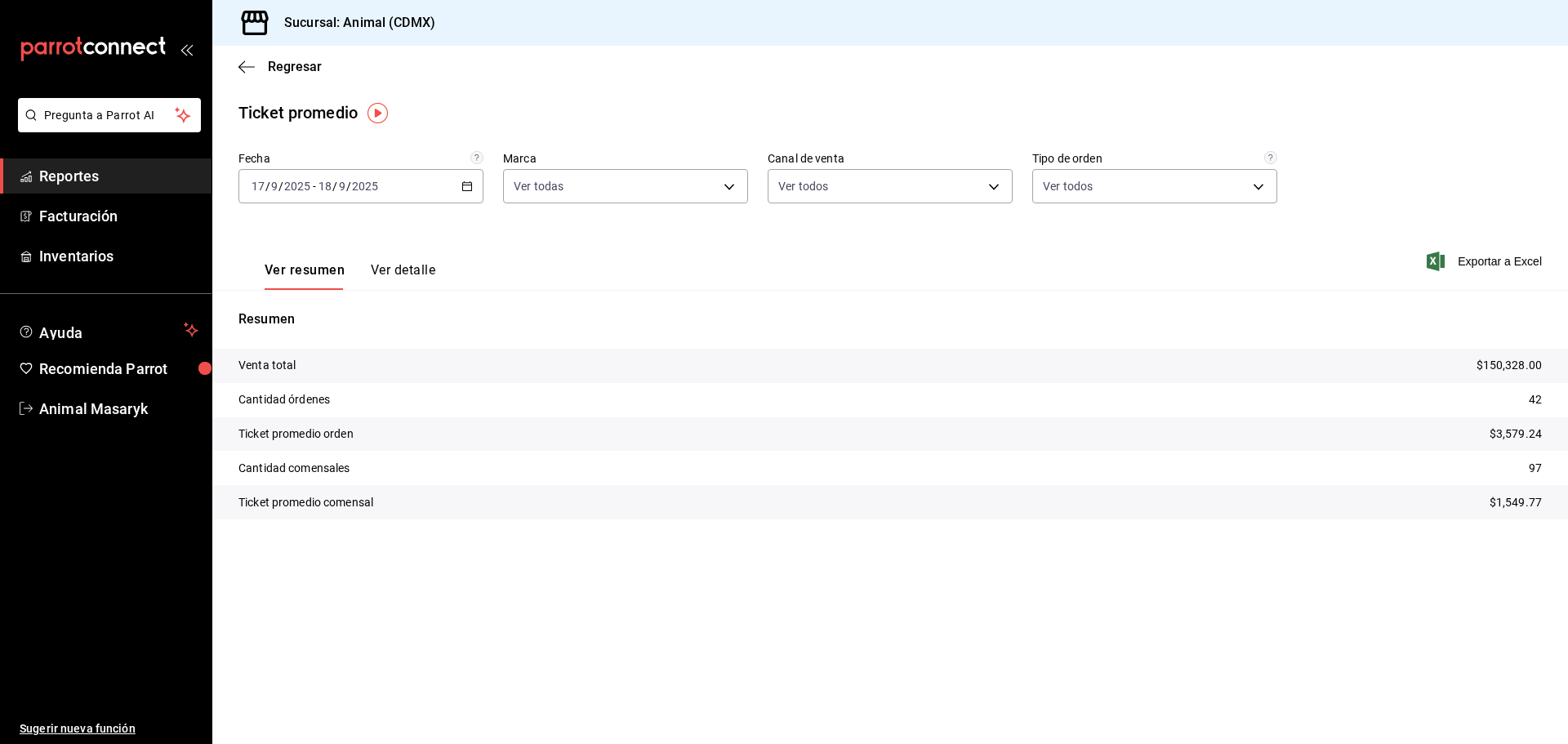
click at [470, 185] on icon "button" at bounding box center [467, 186] width 12 height 12
click at [743, 298] on div "Resumen Venta total $150,328.00 Cantidad órdenes 42 Ticket promedio orden $3,57…" at bounding box center [889, 415] width 1355 height 249
click at [87, 174] on span "Reportes" at bounding box center [118, 176] width 160 height 22
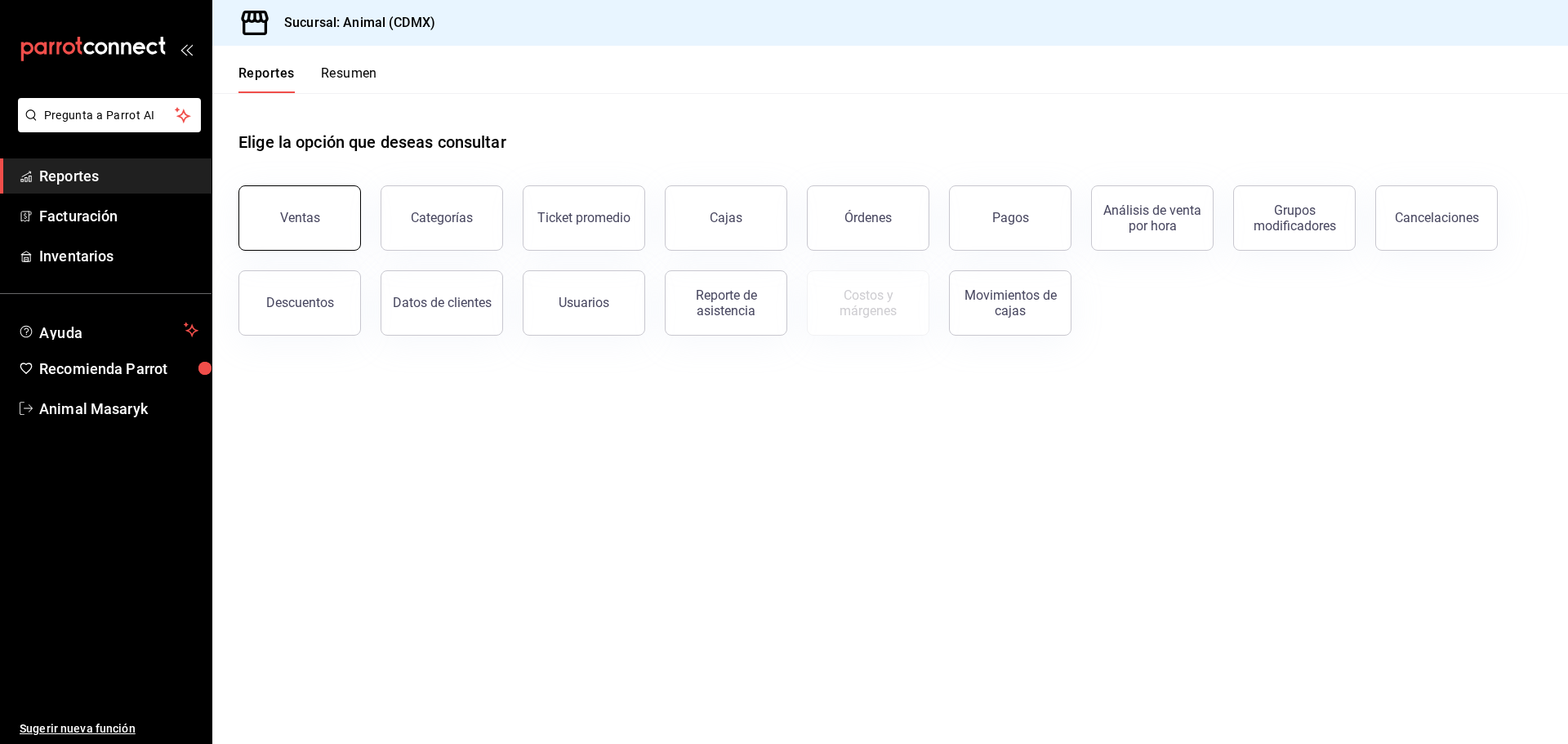
click at [321, 196] on button "Ventas" at bounding box center [299, 218] width 123 height 65
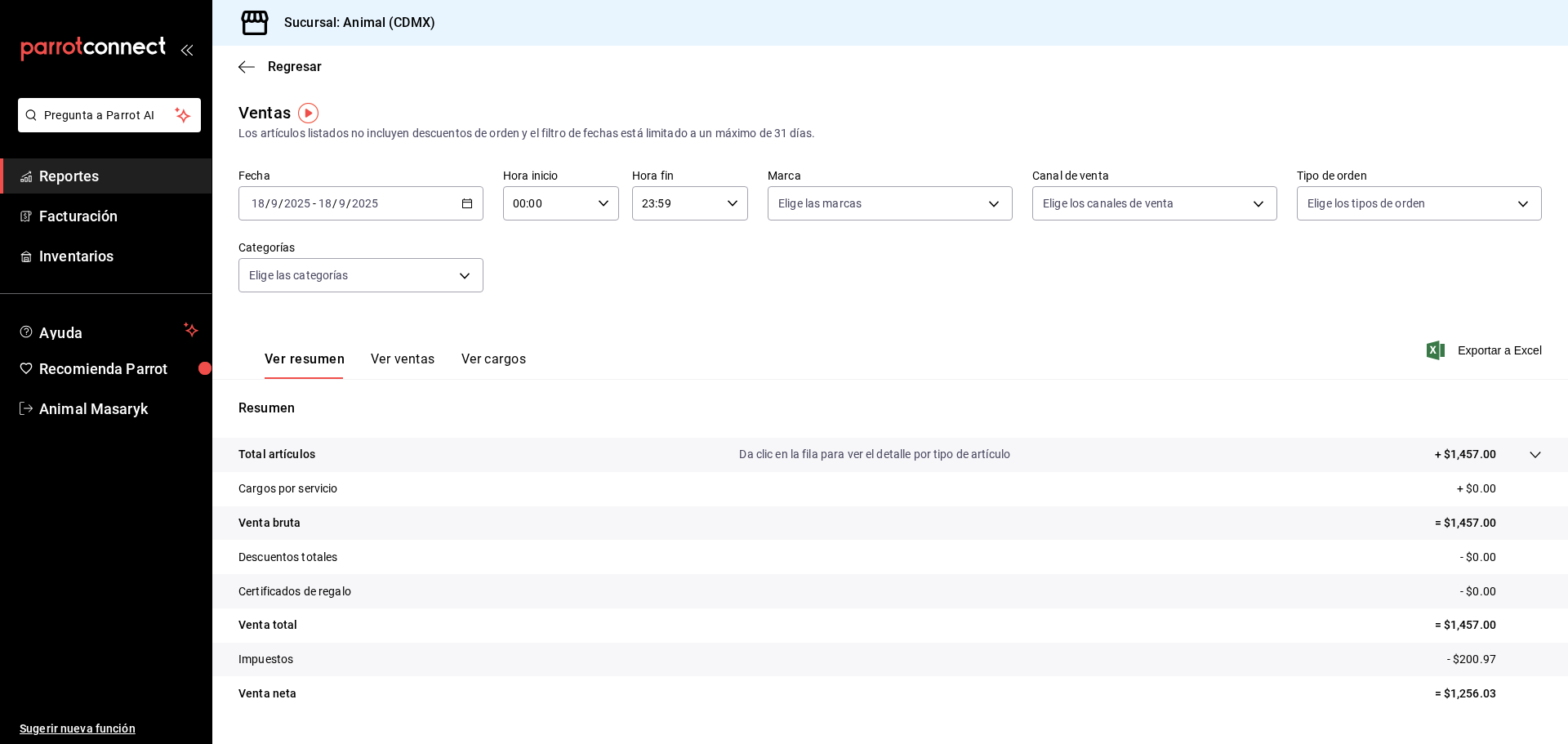
click at [473, 194] on div "[DATE] [DATE] - [DATE] [DATE]" at bounding box center [361, 204] width 245 height 34
click at [296, 397] on span "Rango de fechas" at bounding box center [316, 400] width 126 height 17
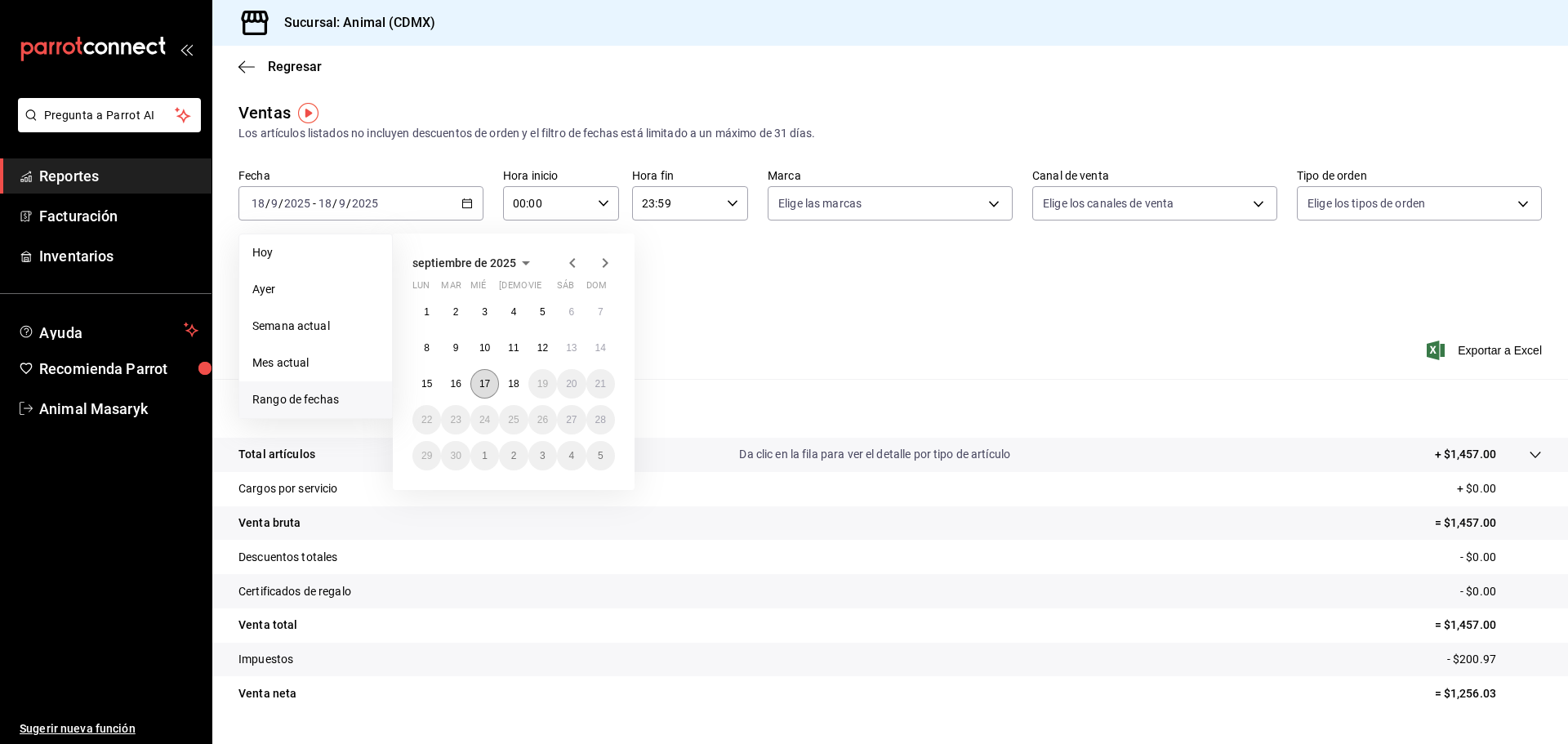
click at [484, 392] on button "17" at bounding box center [485, 383] width 29 height 30
click at [511, 385] on abbr "18" at bounding box center [513, 383] width 11 height 12
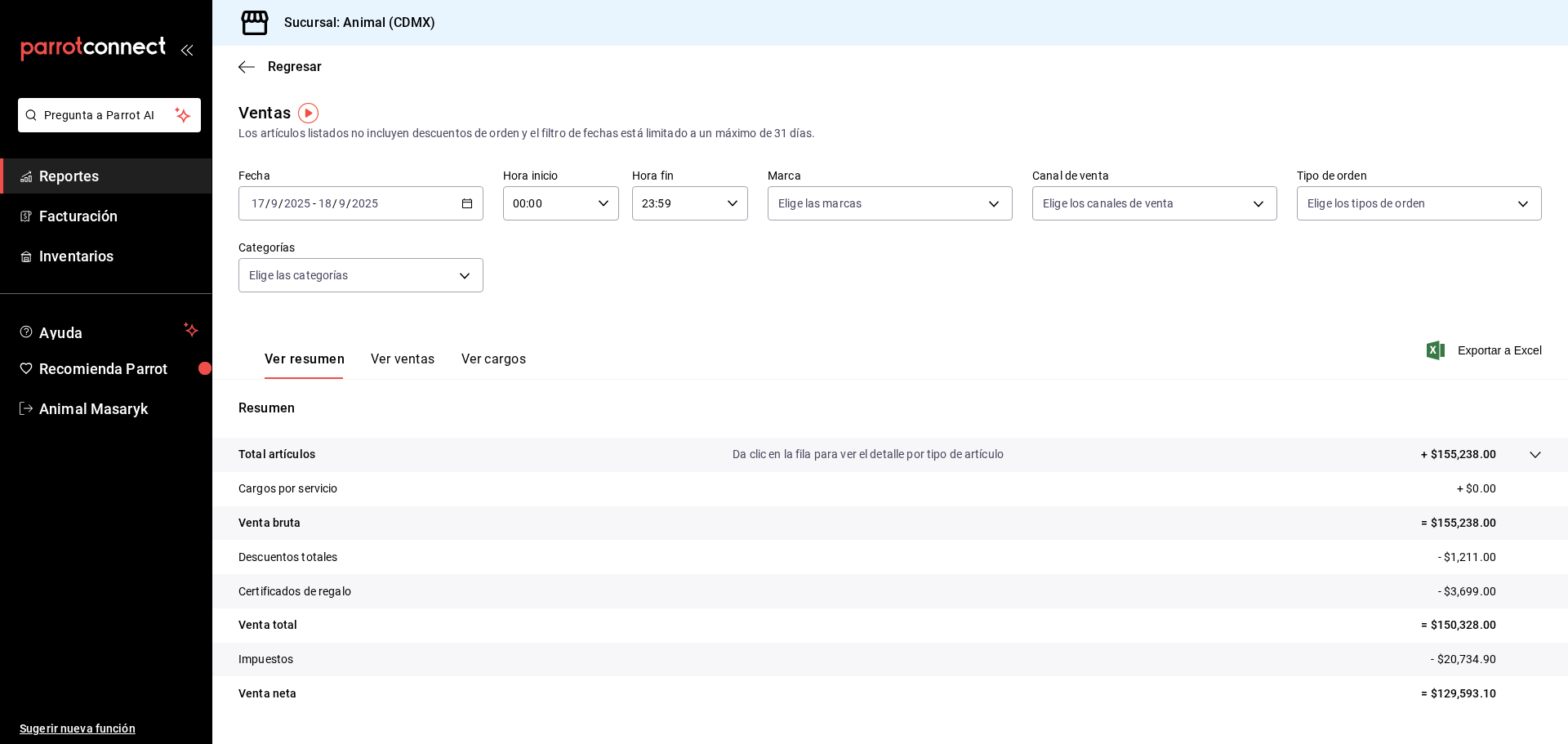
click at [602, 214] on div "00:00 Hora inicio" at bounding box center [561, 204] width 116 height 34
click at [523, 230] on span "10" at bounding box center [529, 228] width 32 height 13
type input "10:00"
click at [735, 207] on div at bounding box center [784, 372] width 1568 height 744
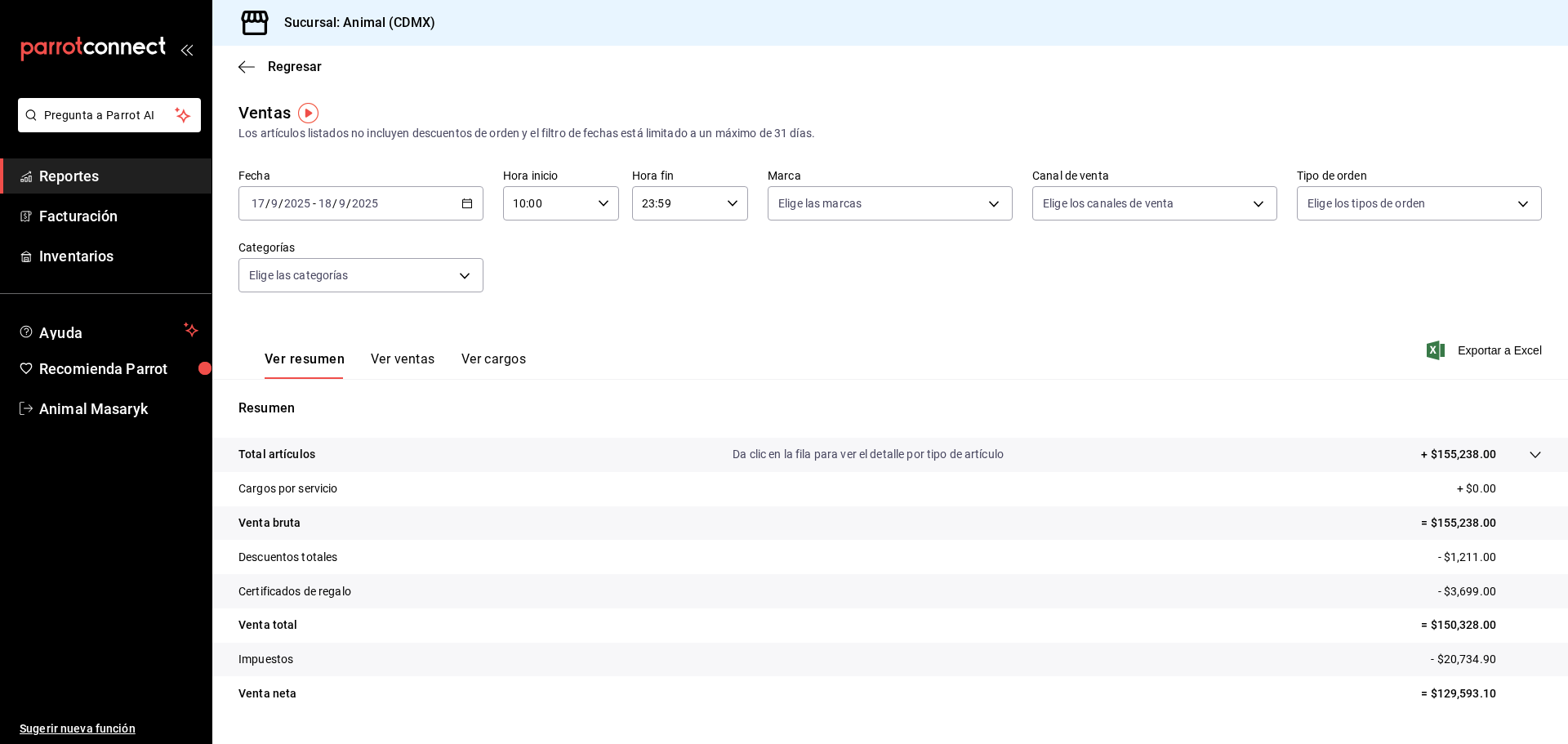
click at [721, 207] on div "23:59 Hora fin" at bounding box center [690, 204] width 116 height 34
click at [656, 317] on span "02" at bounding box center [656, 323] width 32 height 13
type input "02:59"
click at [1039, 292] on div at bounding box center [784, 372] width 1568 height 744
click at [1462, 345] on span "Exportar a Excel" at bounding box center [1486, 351] width 112 height 20
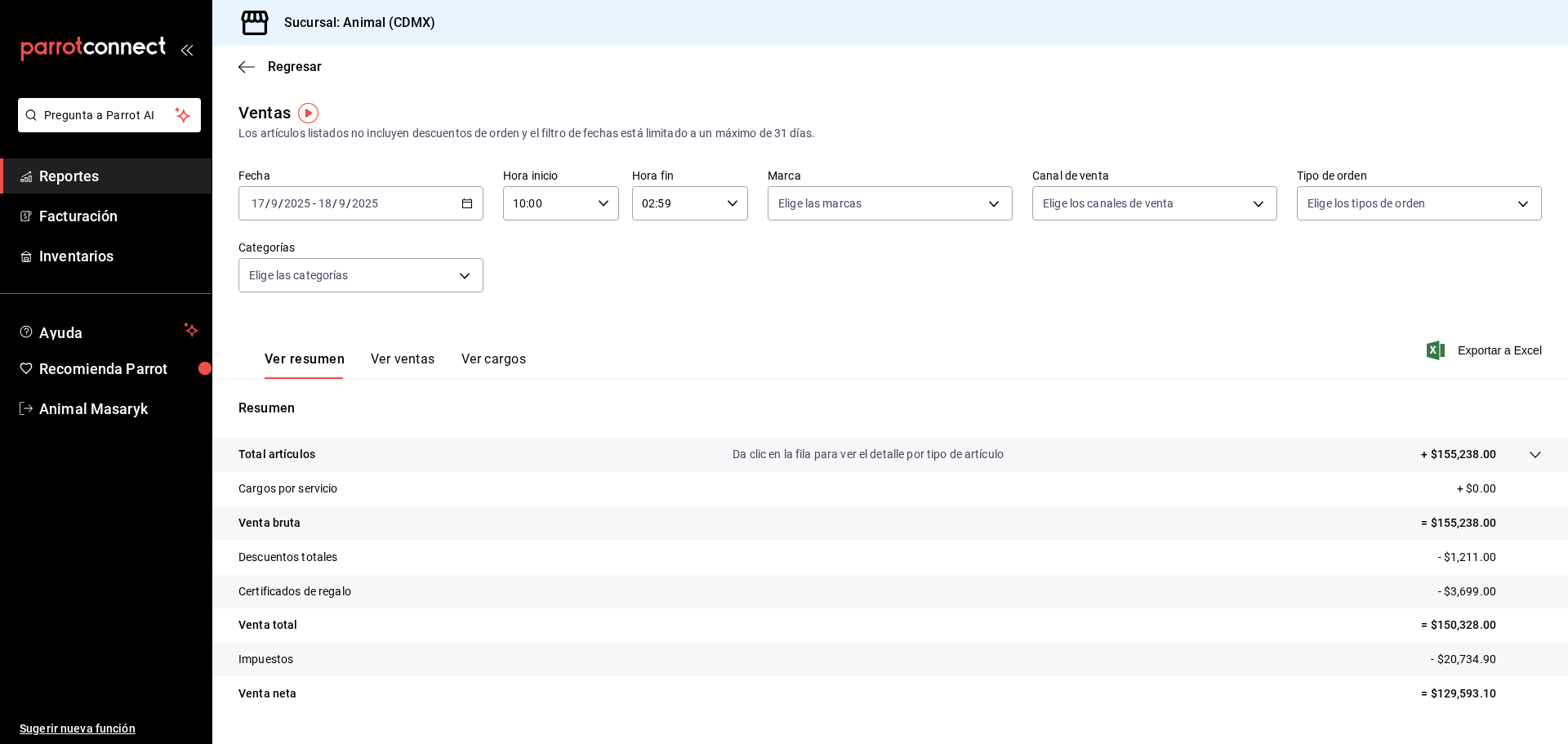
click at [454, 205] on div "[DATE] [DATE] - [DATE] [DATE]" at bounding box center [361, 204] width 245 height 34
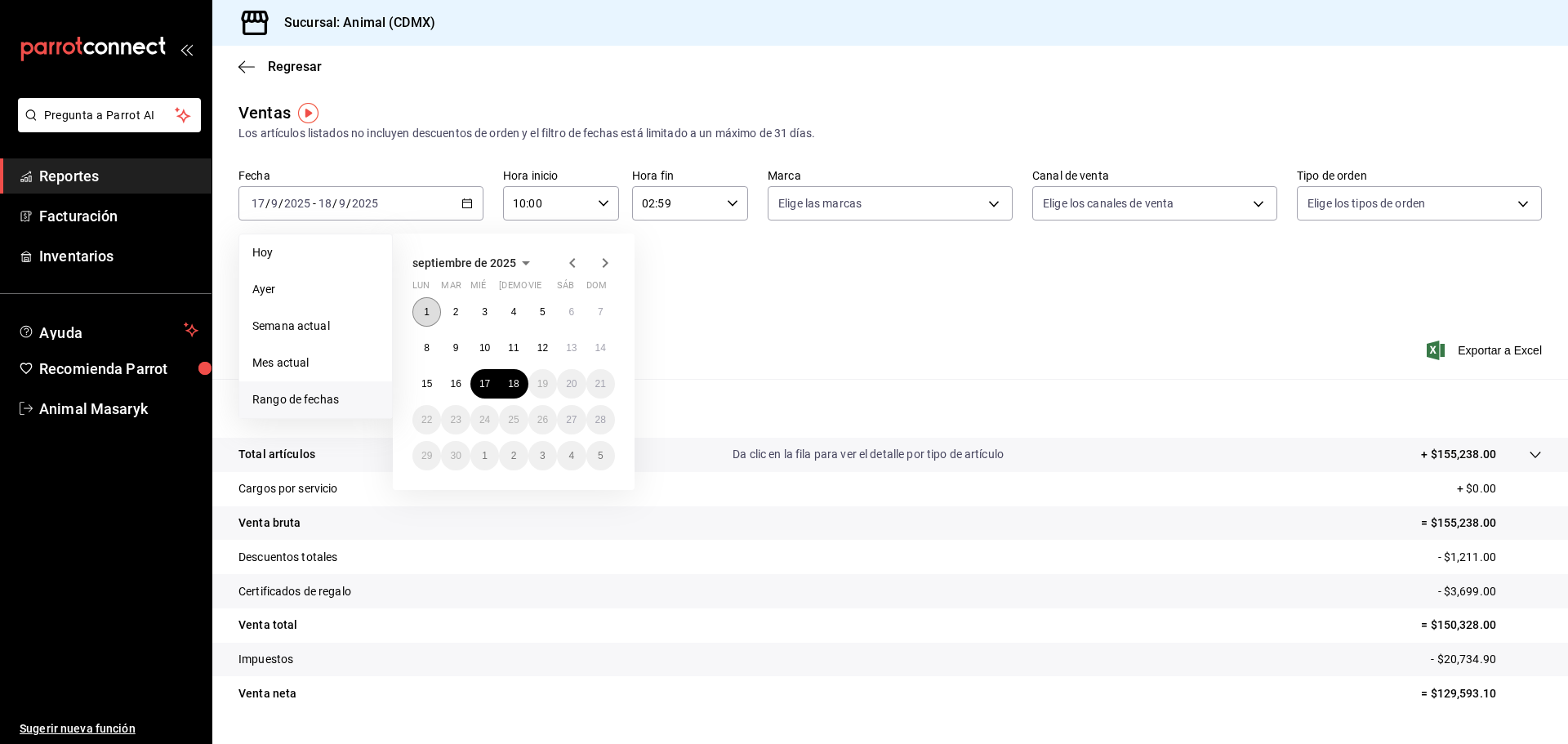
click at [419, 318] on button "1" at bounding box center [426, 312] width 29 height 30
click at [513, 377] on button "18" at bounding box center [513, 383] width 29 height 30
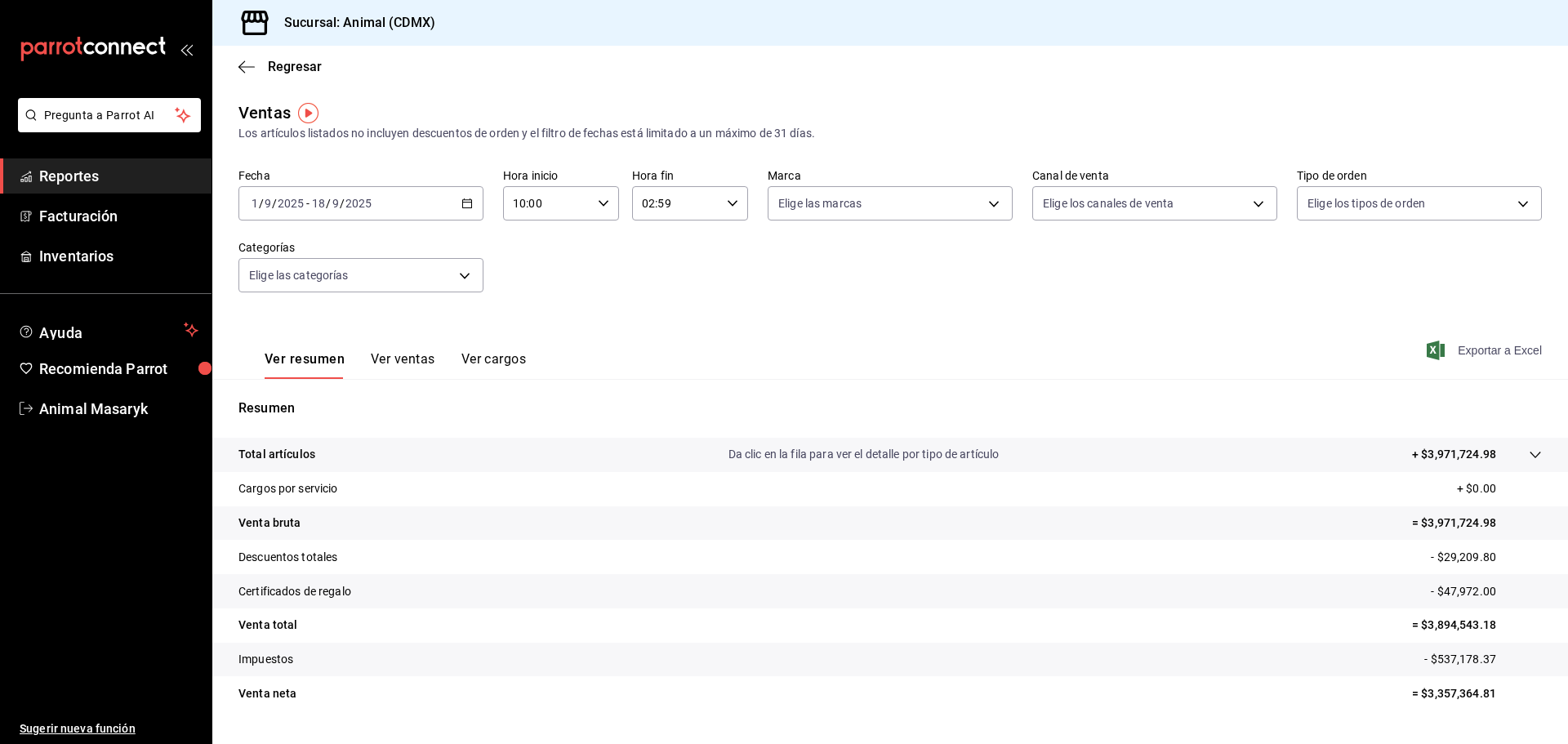
click at [1442, 343] on span "Exportar a Excel" at bounding box center [1486, 351] width 112 height 20
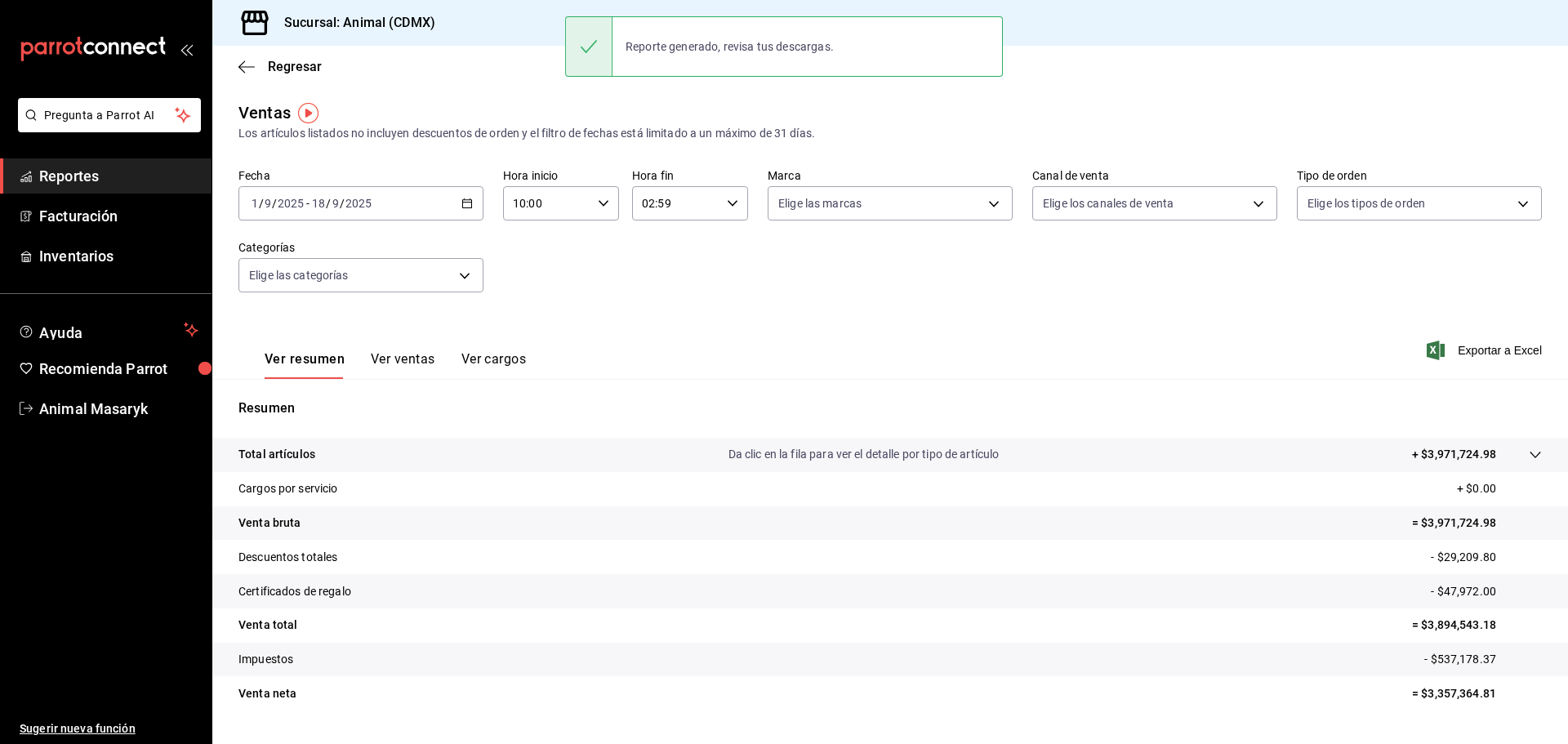
click at [582, 286] on div "Fecha [DATE] [DATE] - [DATE] [DATE] Hora inicio 10:00 Hora inicio Hora fin 02:5…" at bounding box center [890, 240] width 1304 height 143
